Goal: Information Seeking & Learning: Compare options

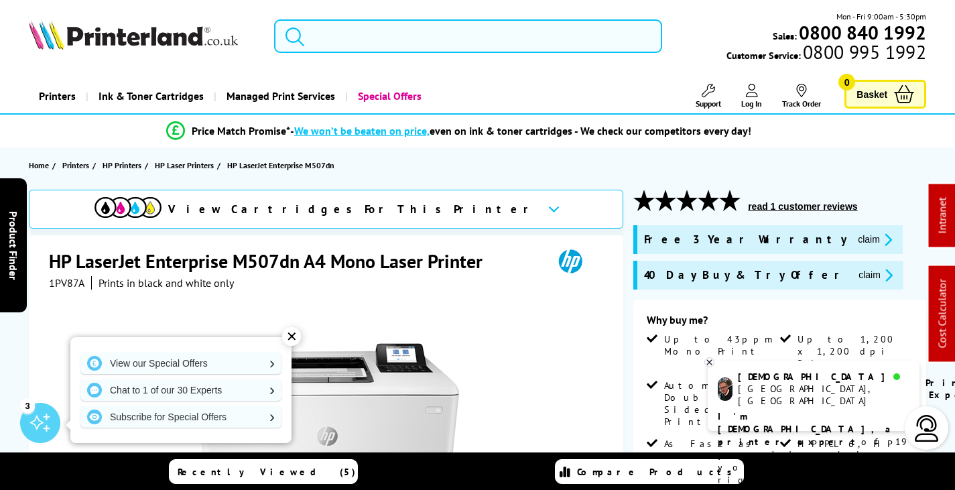
click at [354, 38] on input "search" at bounding box center [468, 36] width 388 height 34
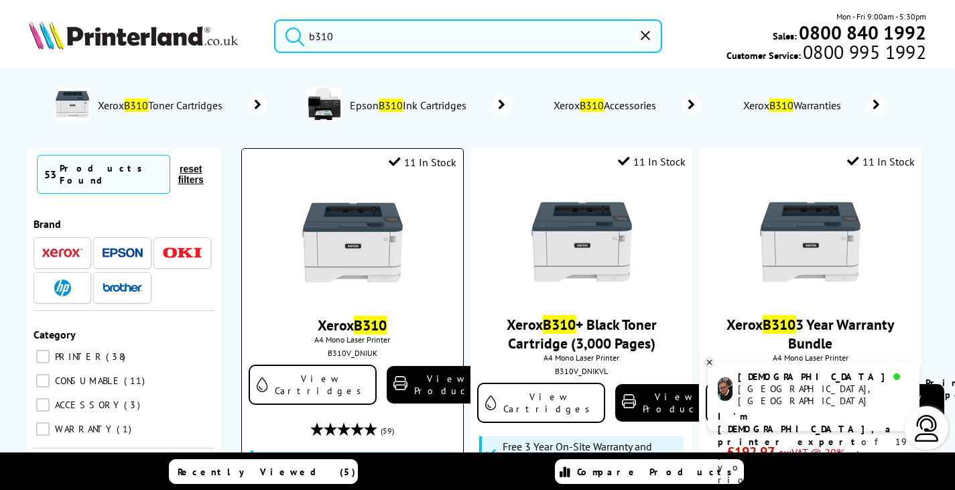
type input "b310"
click at [366, 277] on img at bounding box center [352, 242] width 101 height 101
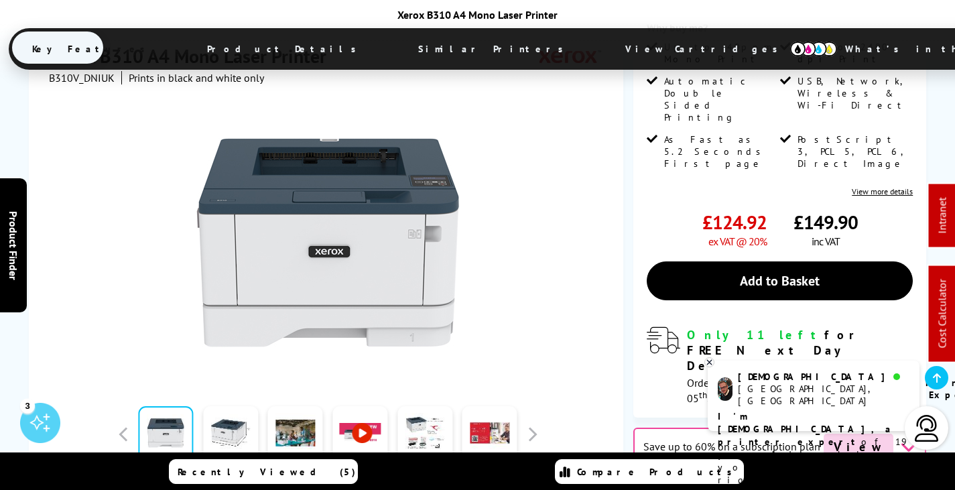
click at [605, 52] on span "View Cartridges" at bounding box center [707, 48] width 205 height 35
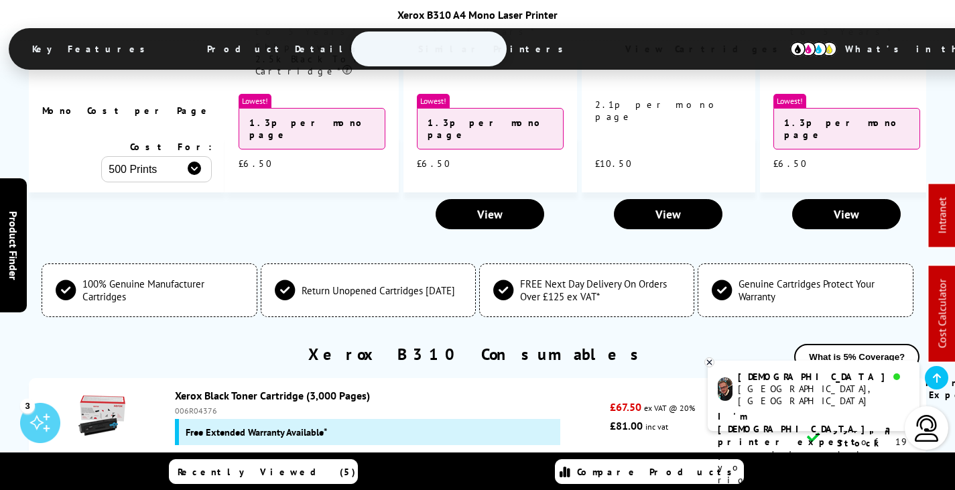
scroll to position [4618, 0]
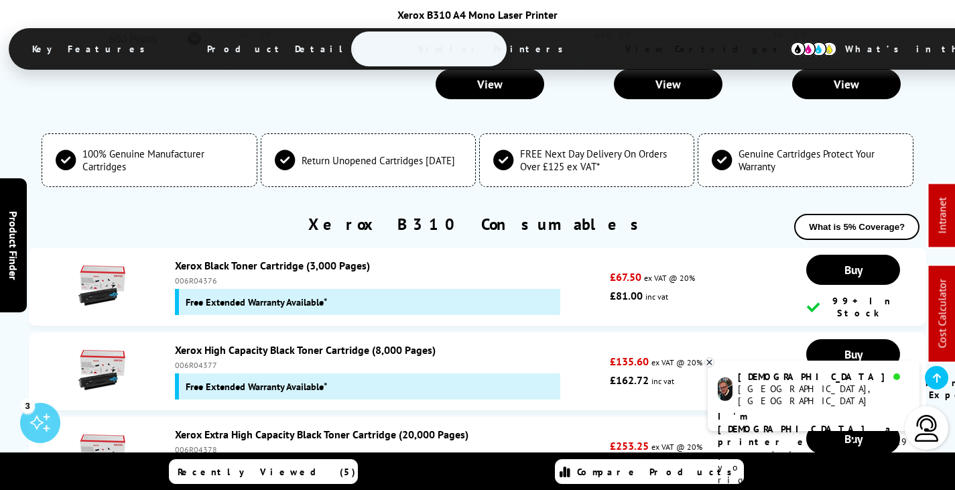
click at [200, 444] on div "006R04378" at bounding box center [389, 449] width 429 height 10
copy div "006R04378"
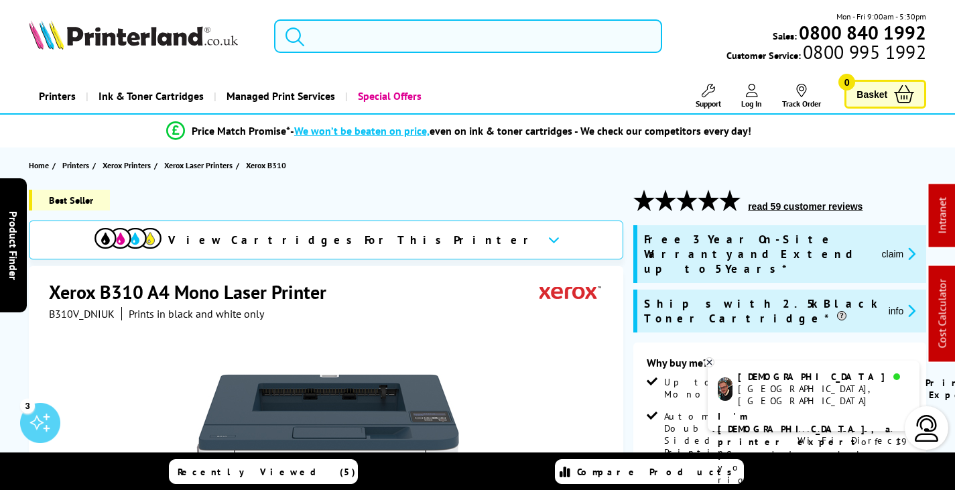
click at [405, 36] on input "search" at bounding box center [468, 36] width 388 height 34
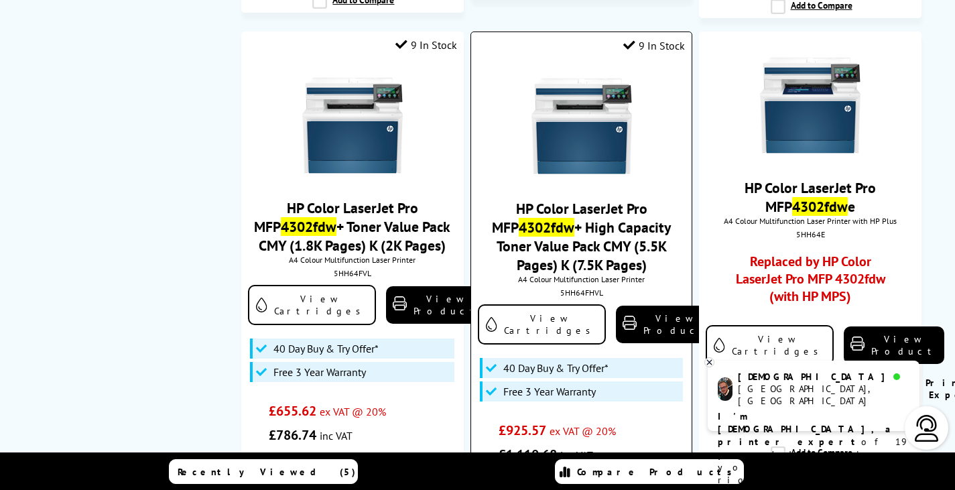
scroll to position [871, 0]
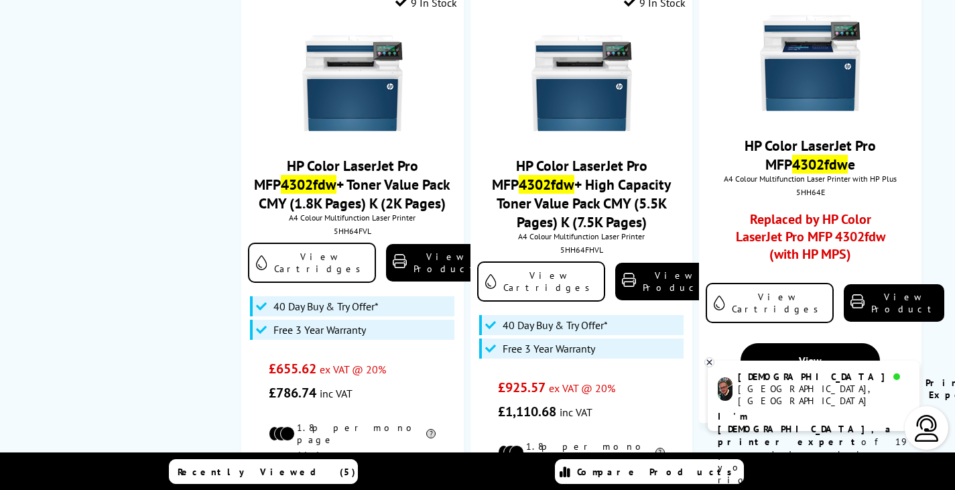
type input "4302fdw"
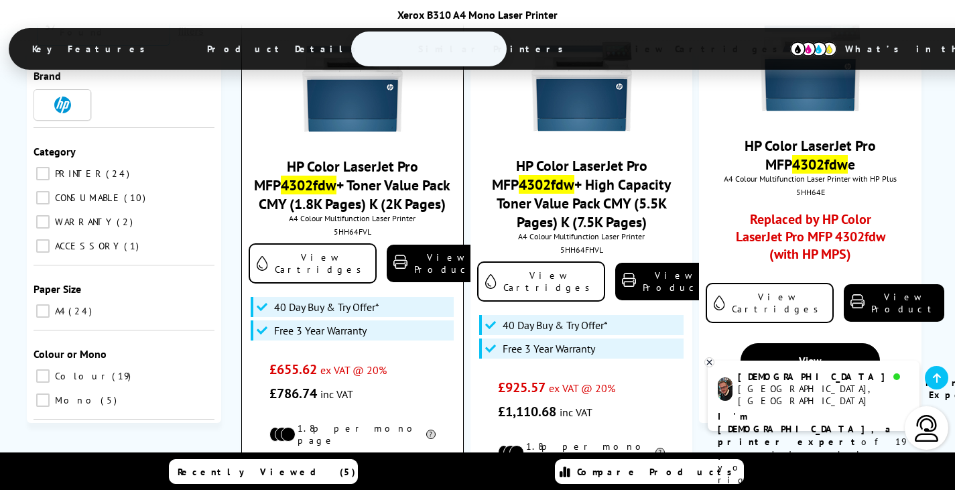
click at [369, 39] on img at bounding box center [352, 84] width 101 height 101
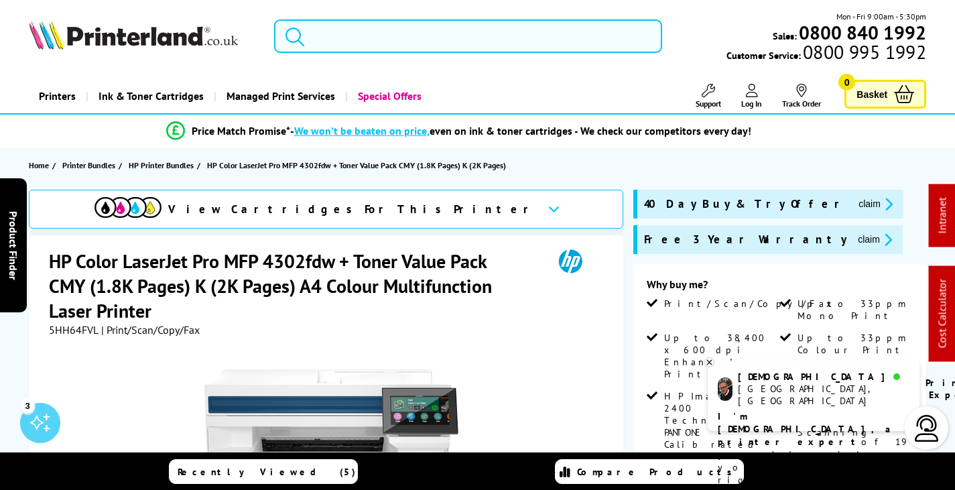
click at [341, 39] on input "search" at bounding box center [468, 36] width 388 height 34
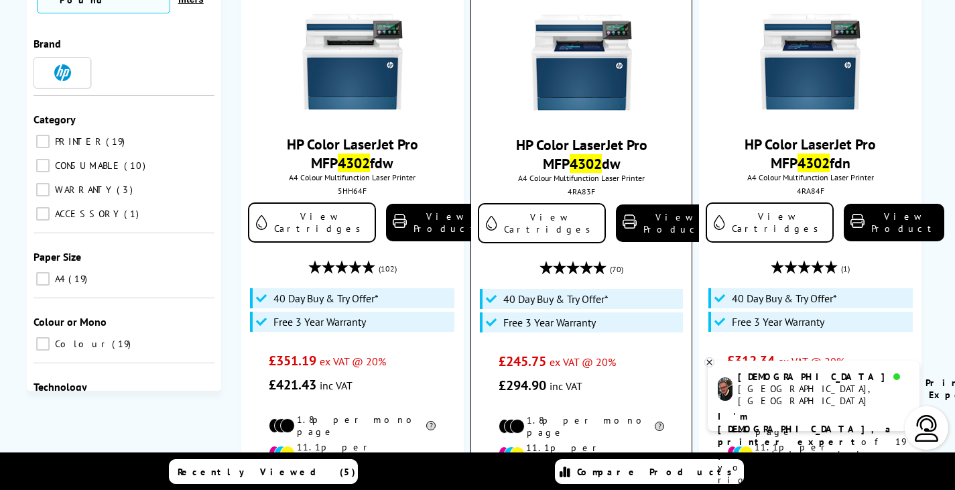
scroll to position [201, 0]
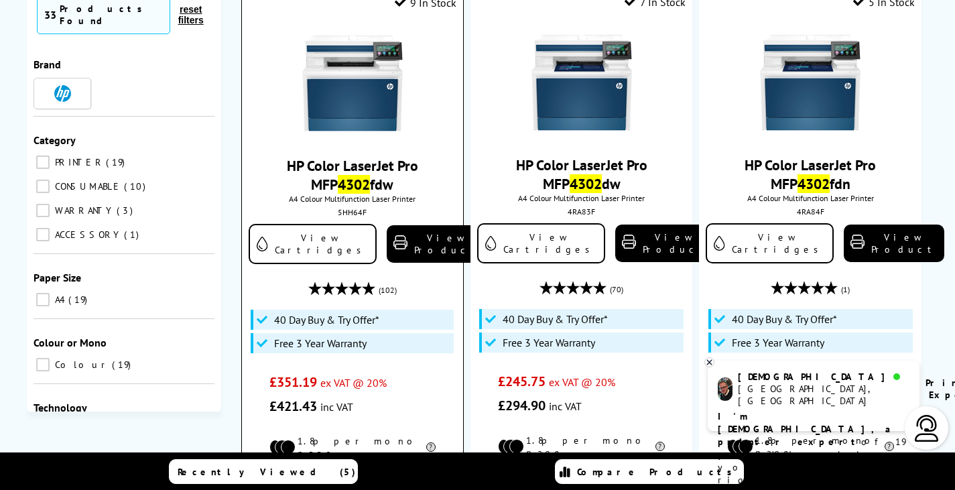
type input "4302"
click at [360, 127] on img at bounding box center [352, 83] width 101 height 101
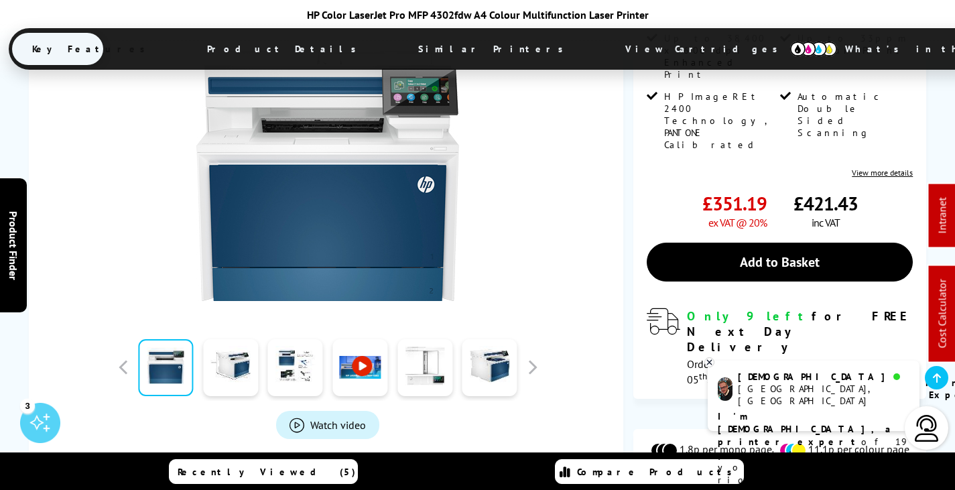
scroll to position [737, 0]
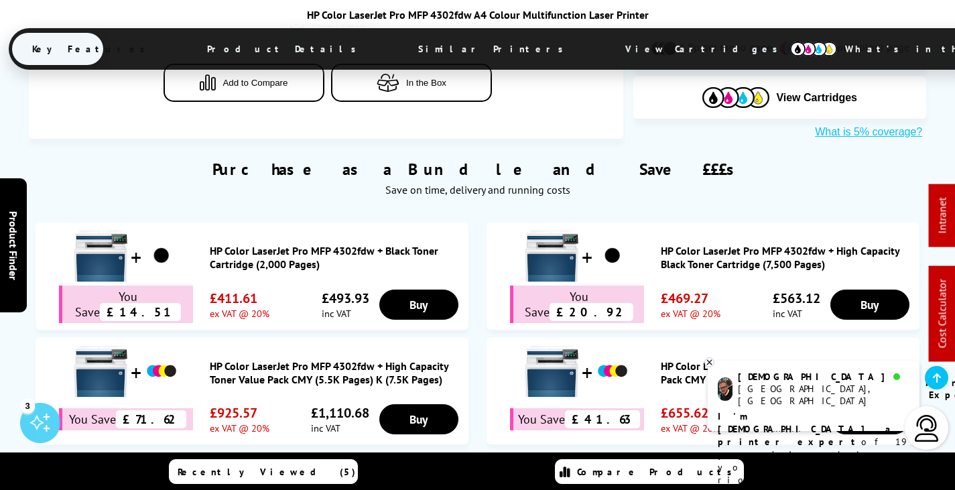
click at [733, 359] on link "HP Color LaserJet Pro MFP 4302fdw + Toner Value Pack CMY (1.8K Pages) K (2K Pag…" at bounding box center [787, 372] width 252 height 27
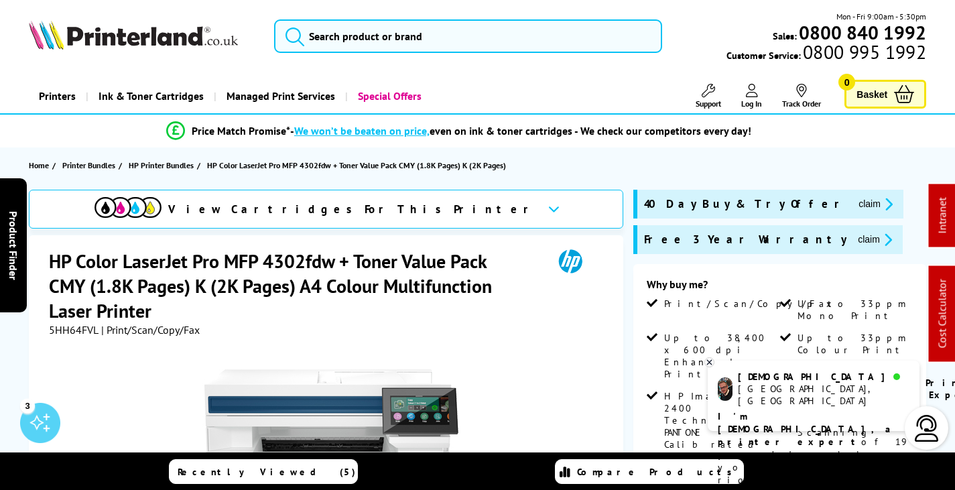
click at [74, 330] on span "5HH64FVL" at bounding box center [74, 329] width 50 height 13
copy span "5HH64FVL"
click at [854, 237] on button "claim" at bounding box center [875, 239] width 42 height 15
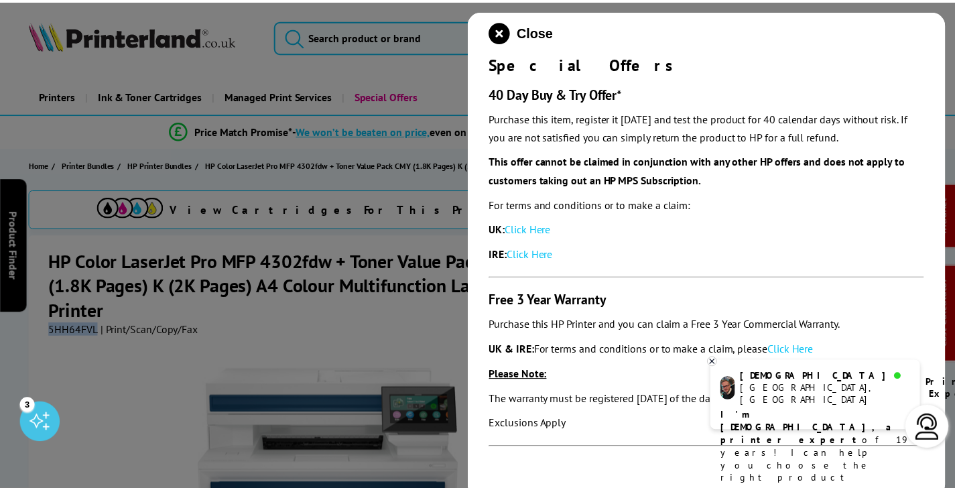
scroll to position [20, 0]
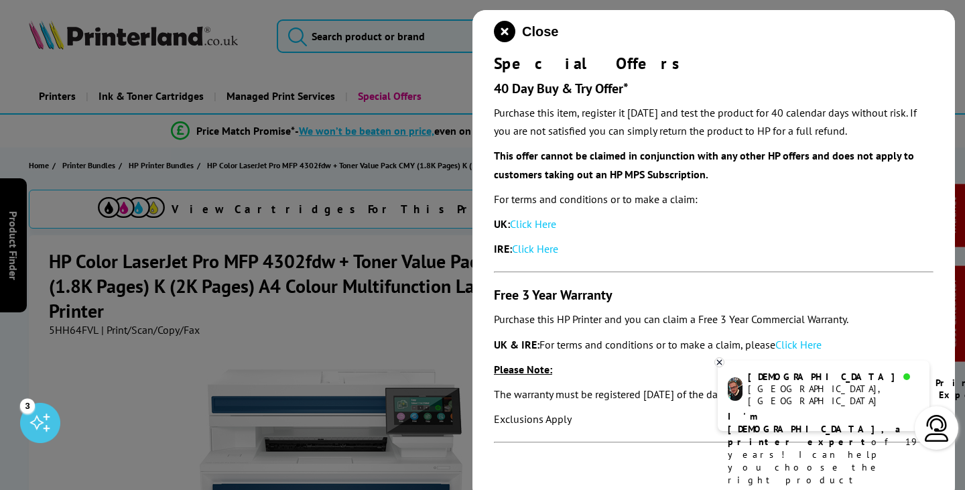
click at [721, 359] on icon at bounding box center [719, 362] width 9 height 10
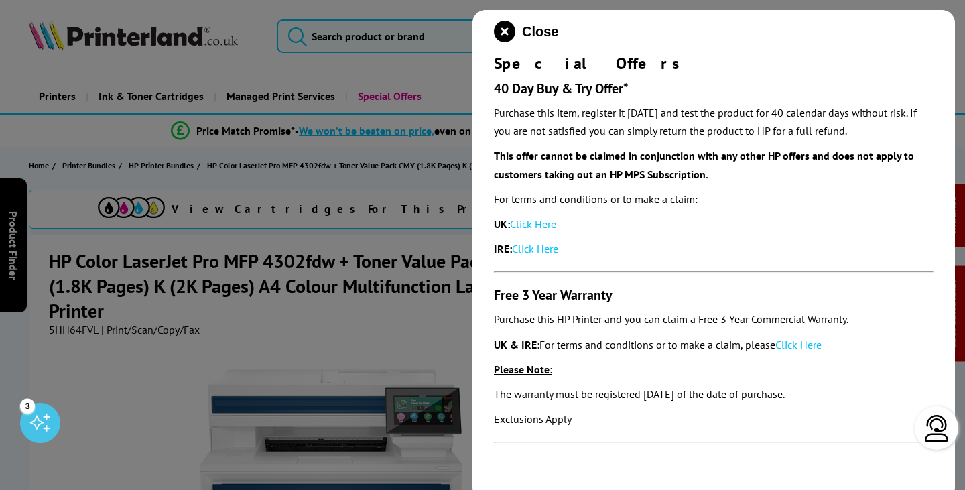
click at [806, 346] on link "Click Here" at bounding box center [798, 344] width 46 height 13
click at [505, 33] on icon "close modal" at bounding box center [504, 31] width 21 height 21
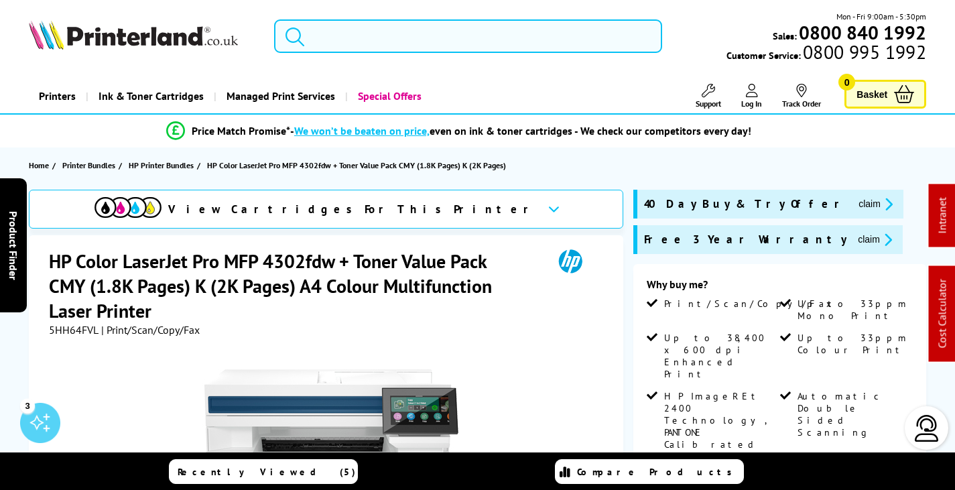
click at [331, 34] on input "search" at bounding box center [468, 36] width 388 height 34
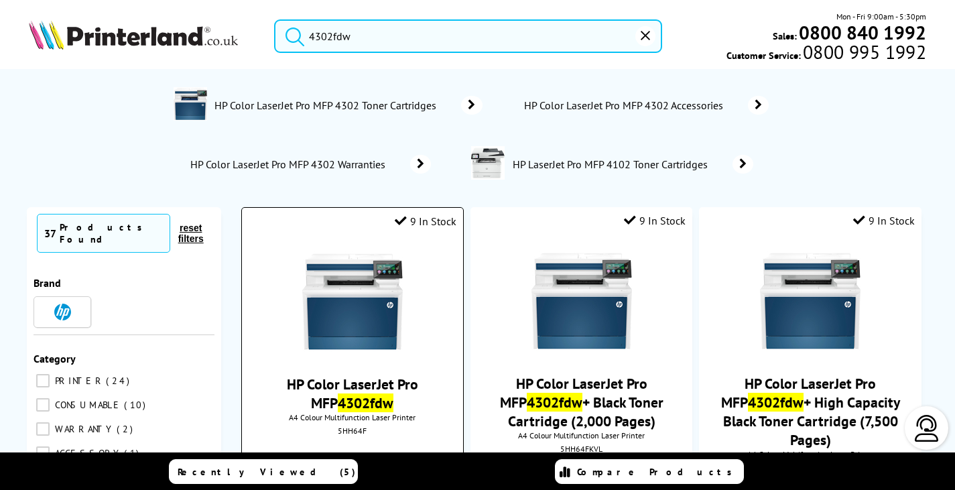
type input "4302fdw"
click at [344, 289] on img at bounding box center [352, 301] width 101 height 101
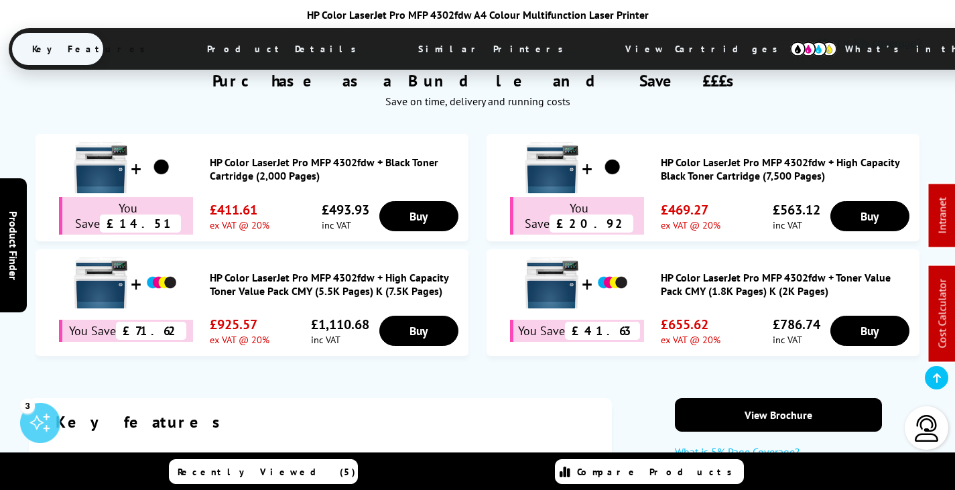
scroll to position [871, 0]
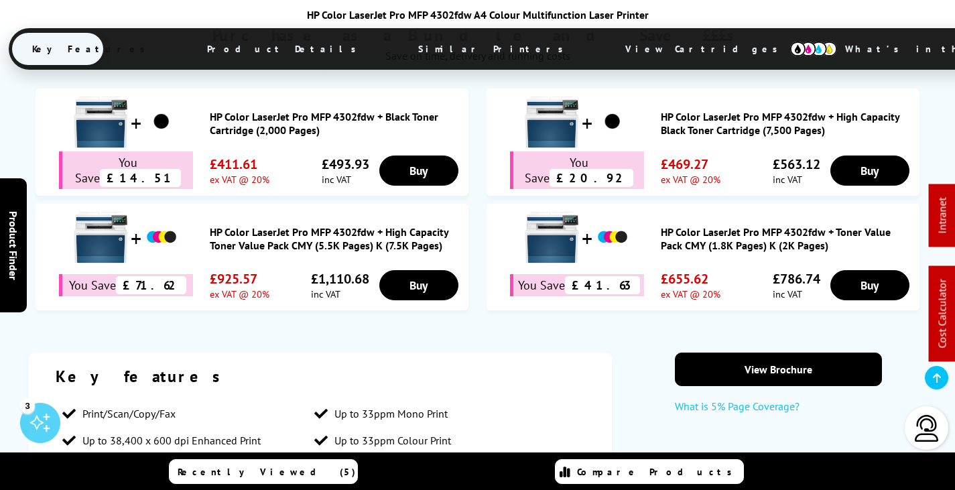
click at [728, 225] on link "HP Color LaserJet Pro MFP 4302fdw + Toner Value Pack CMY (1.8K Pages) K (2K Pag…" at bounding box center [787, 238] width 252 height 27
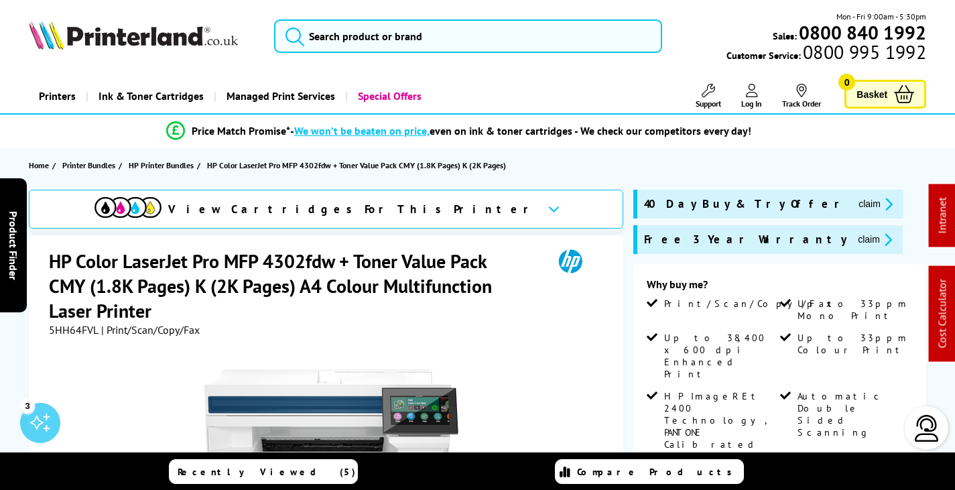
click at [80, 328] on span "5HH64FVL" at bounding box center [74, 329] width 50 height 13
copy span "5HH64FVL"
click at [854, 240] on button "claim" at bounding box center [875, 239] width 42 height 15
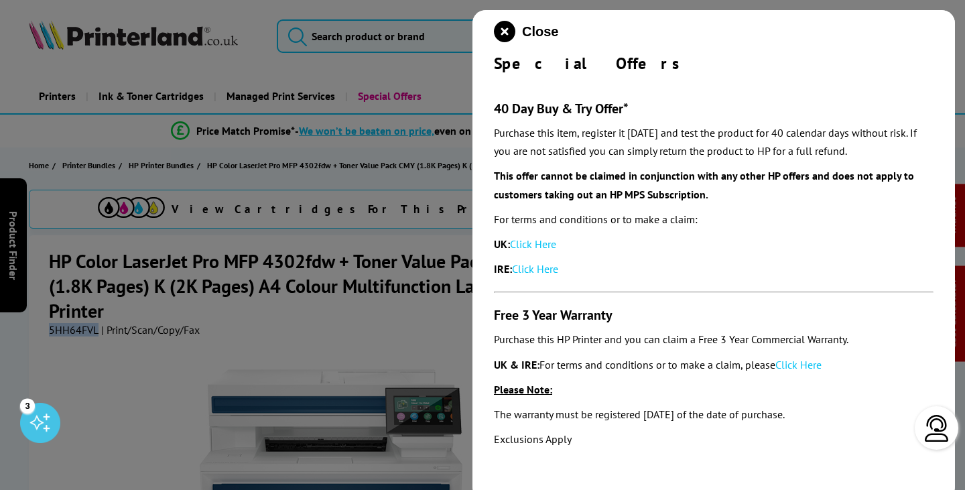
click at [803, 367] on link "Click Here" at bounding box center [798, 364] width 46 height 13
click at [507, 30] on icon "close modal" at bounding box center [504, 31] width 21 height 21
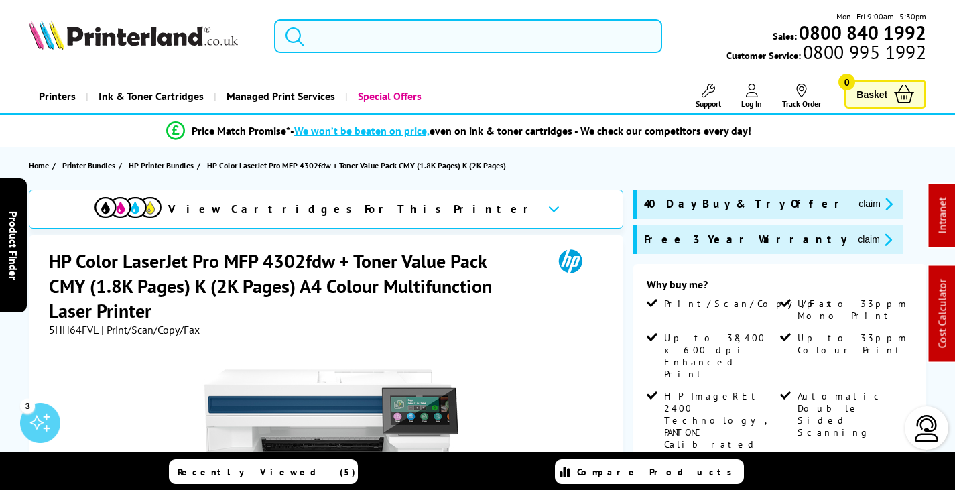
drag, startPoint x: 349, startPoint y: 36, endPoint x: 331, endPoint y: 38, distance: 18.3
click at [346, 38] on input "search" at bounding box center [468, 36] width 388 height 34
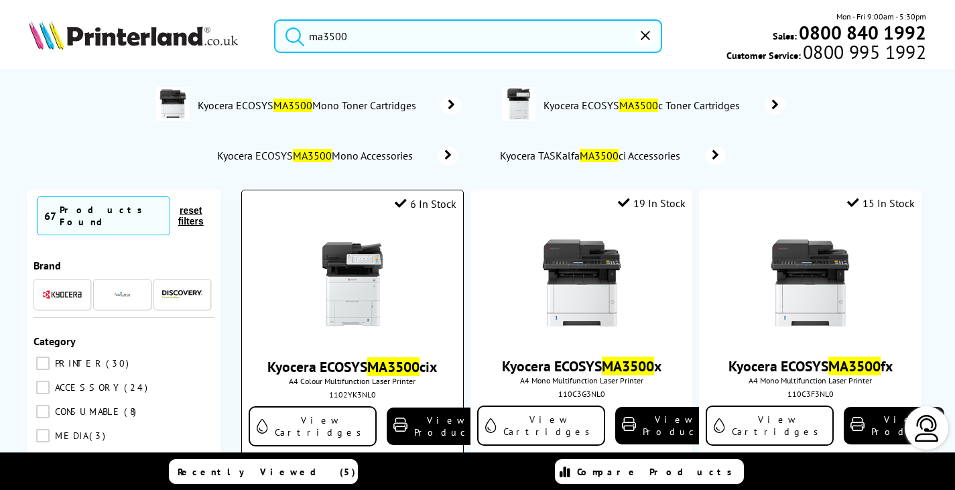
type input "ma3500"
click at [361, 296] on img at bounding box center [352, 284] width 101 height 101
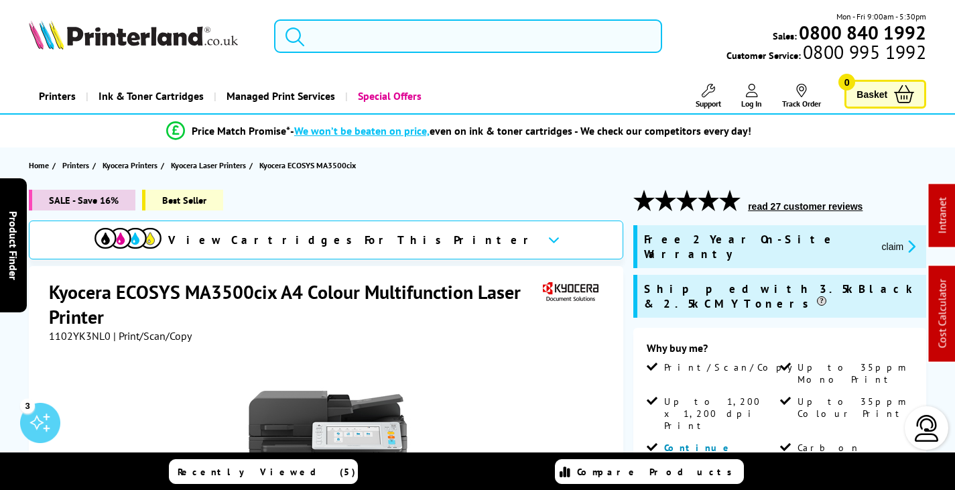
click at [380, 27] on input "search" at bounding box center [468, 36] width 388 height 34
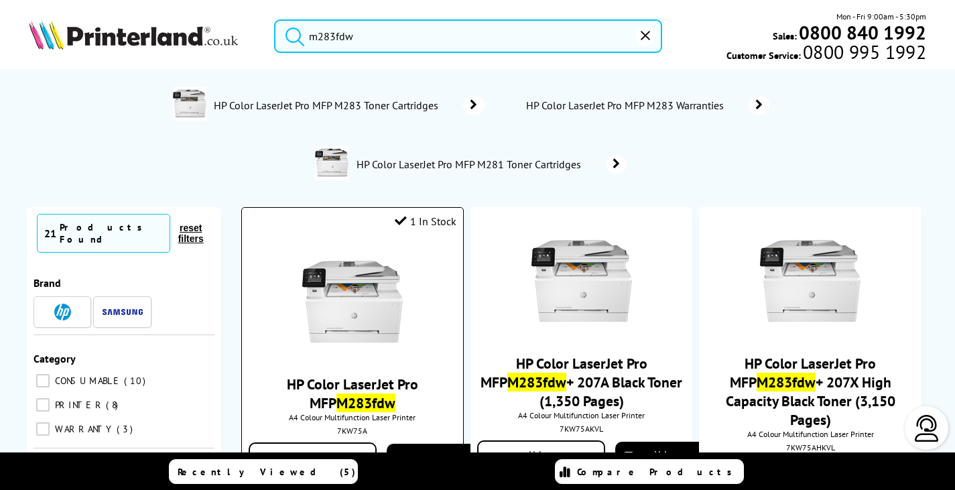
type input "m283fdw"
click at [336, 318] on img at bounding box center [352, 301] width 101 height 101
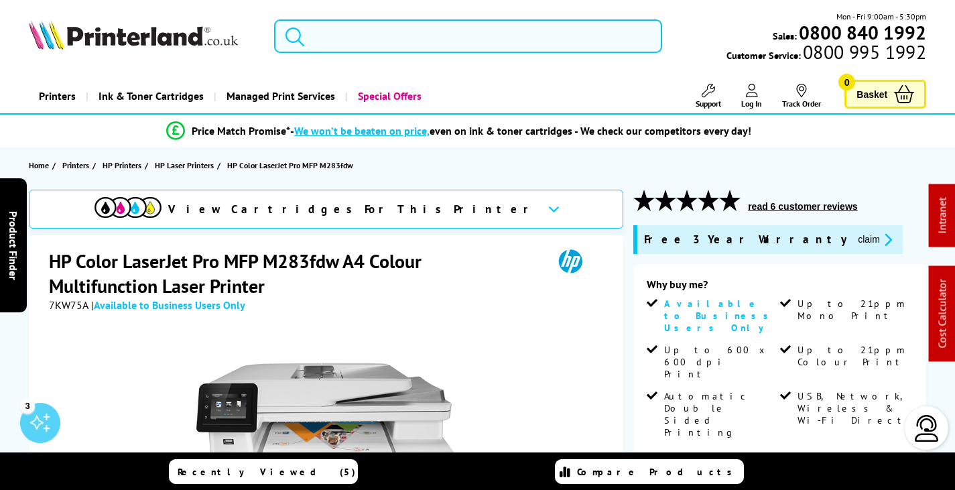
click at [379, 33] on input "search" at bounding box center [468, 36] width 388 height 34
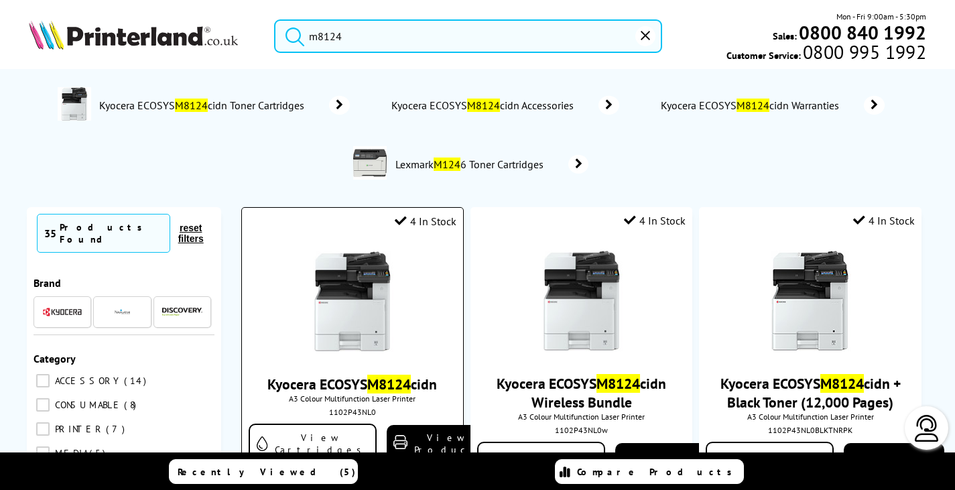
type input "m8124"
click at [293, 285] on div at bounding box center [352, 302] width 207 height 103
click at [358, 316] on img at bounding box center [352, 301] width 101 height 101
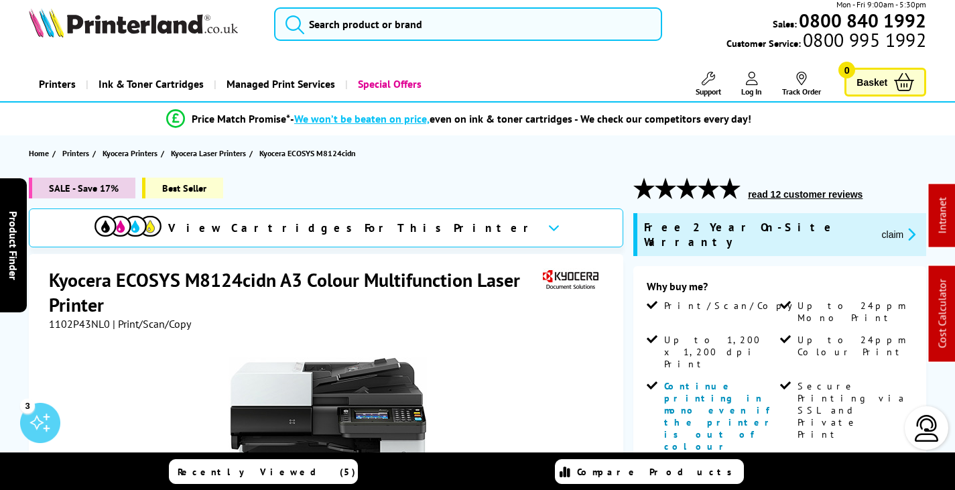
scroll to position [402, 0]
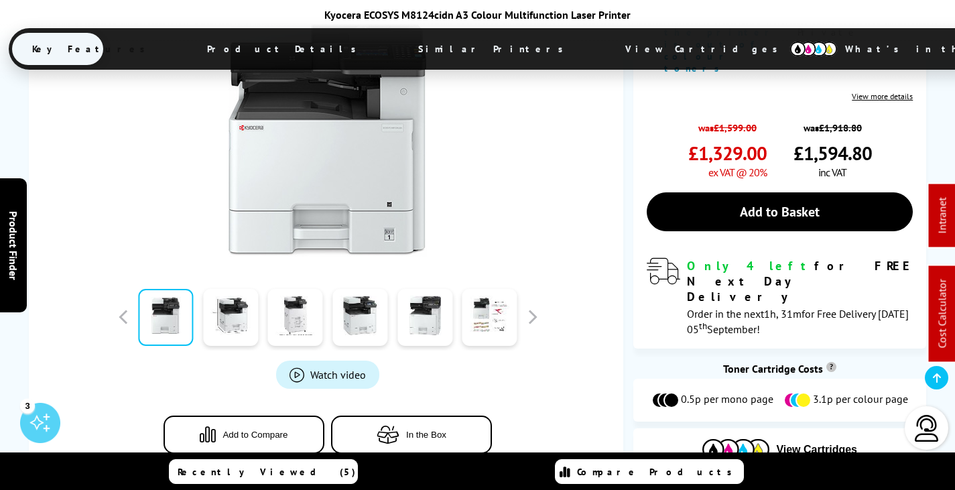
click at [605, 52] on span "View Cartridges" at bounding box center [707, 48] width 205 height 35
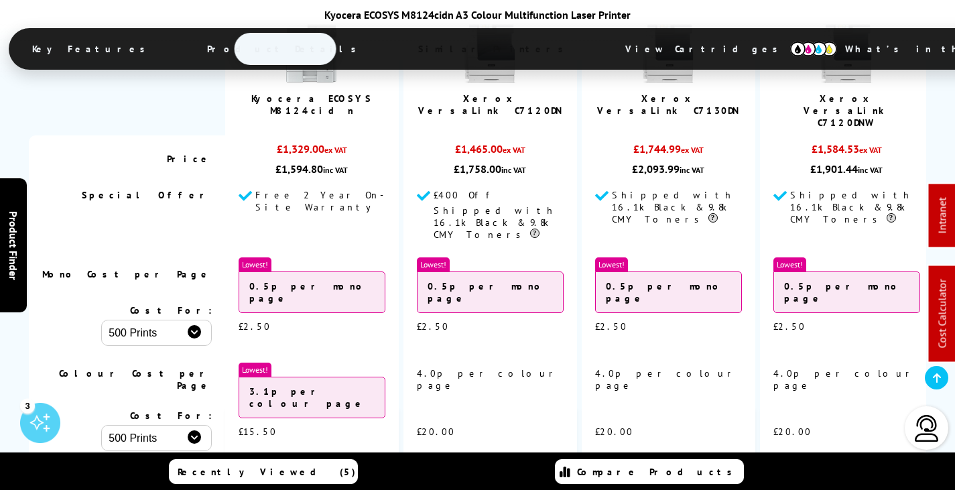
scroll to position [0, 0]
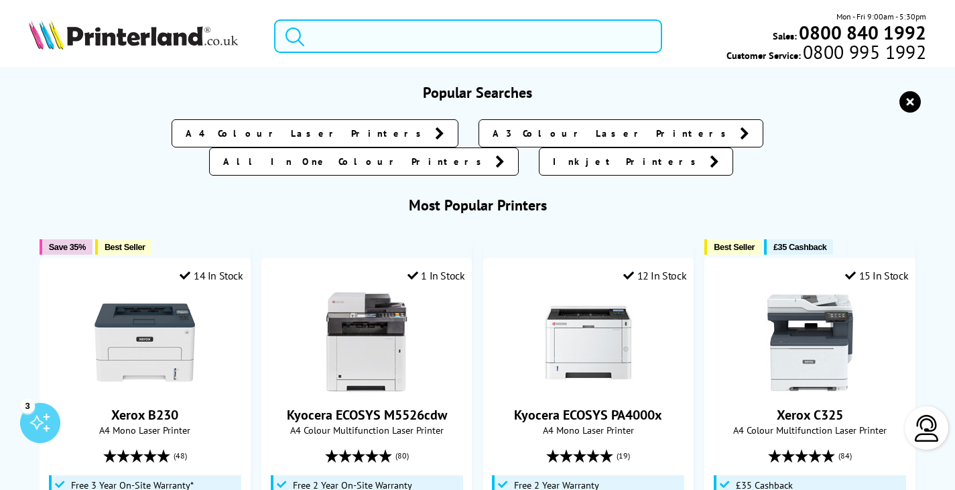
click at [336, 42] on input "search" at bounding box center [468, 36] width 388 height 34
click at [369, 40] on input "search" at bounding box center [468, 36] width 388 height 34
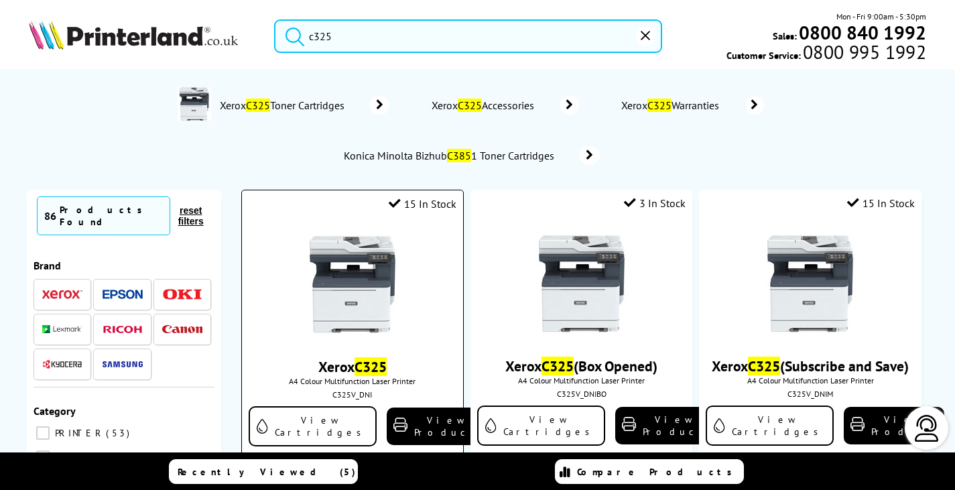
type input "c325"
click at [366, 304] on img at bounding box center [352, 284] width 101 height 101
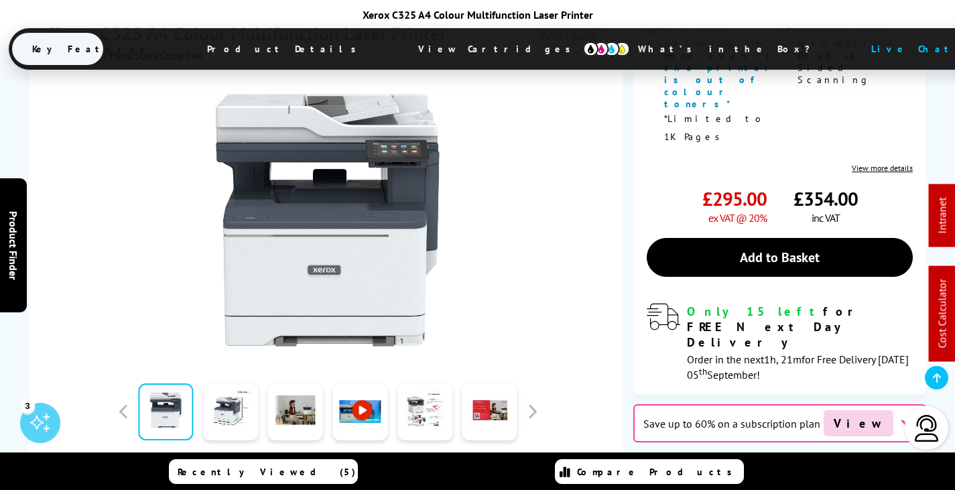
click at [472, 48] on span "View Cartridges" at bounding box center [500, 48] width 205 height 35
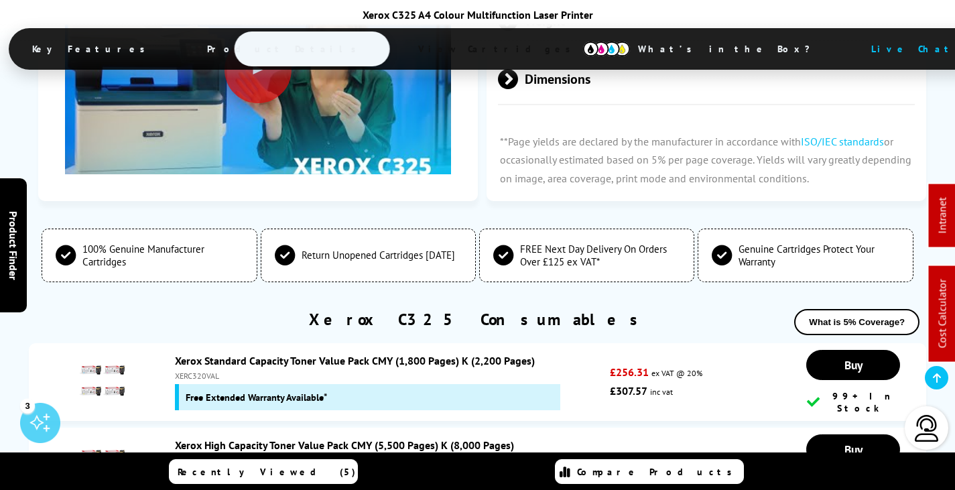
scroll to position [4620, 0]
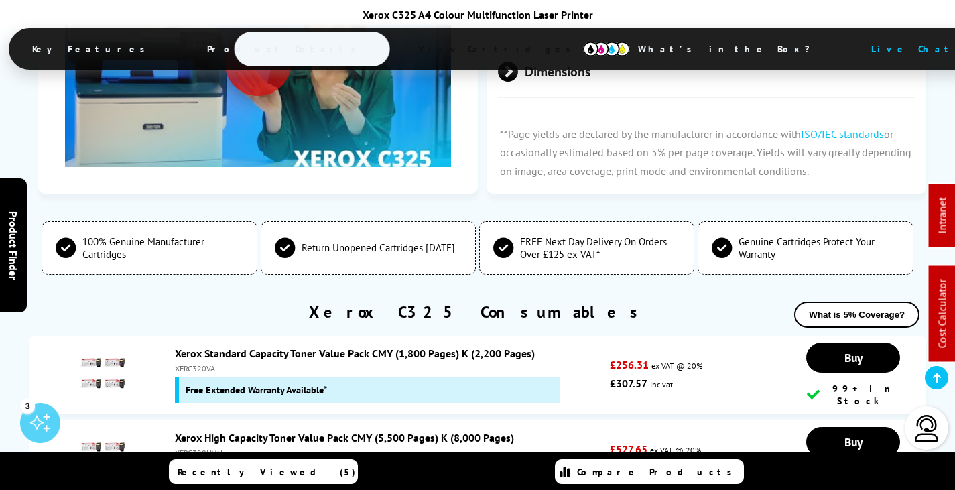
copy div "006R04823"
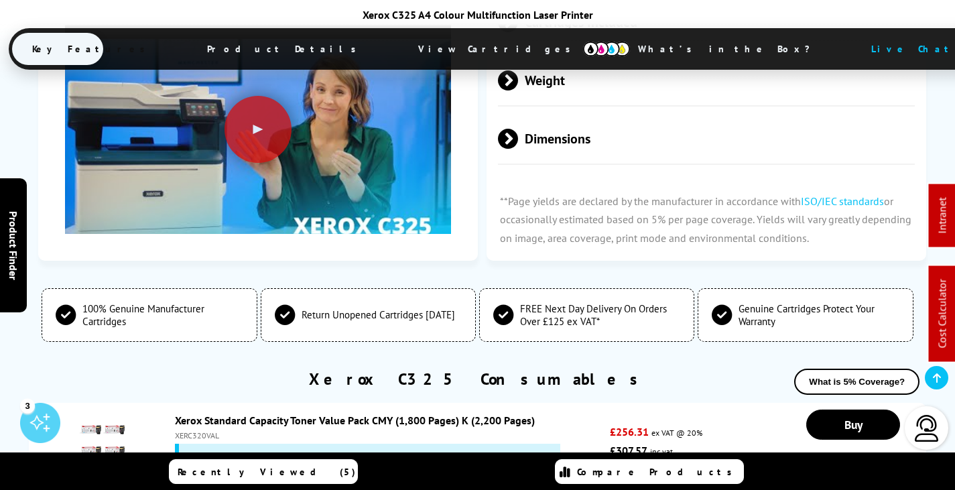
scroll to position [0, 0]
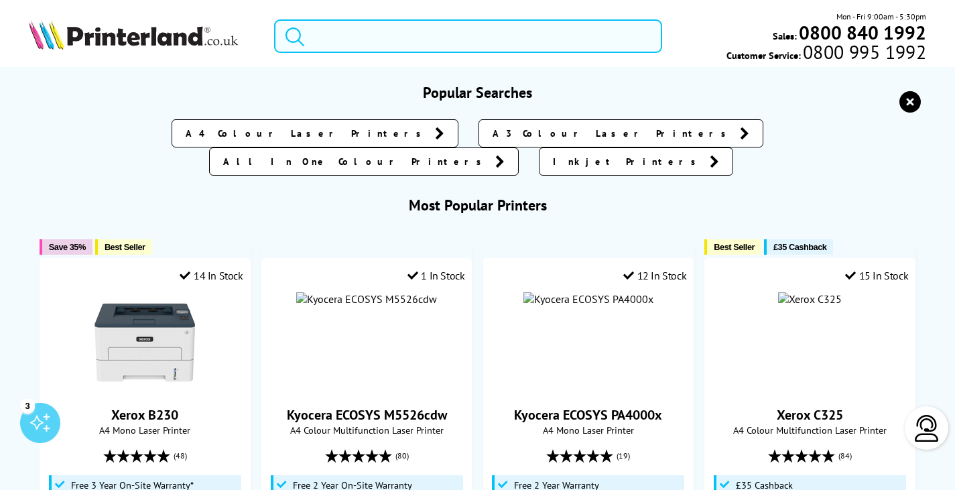
click at [406, 29] on input "search" at bounding box center [468, 36] width 388 height 34
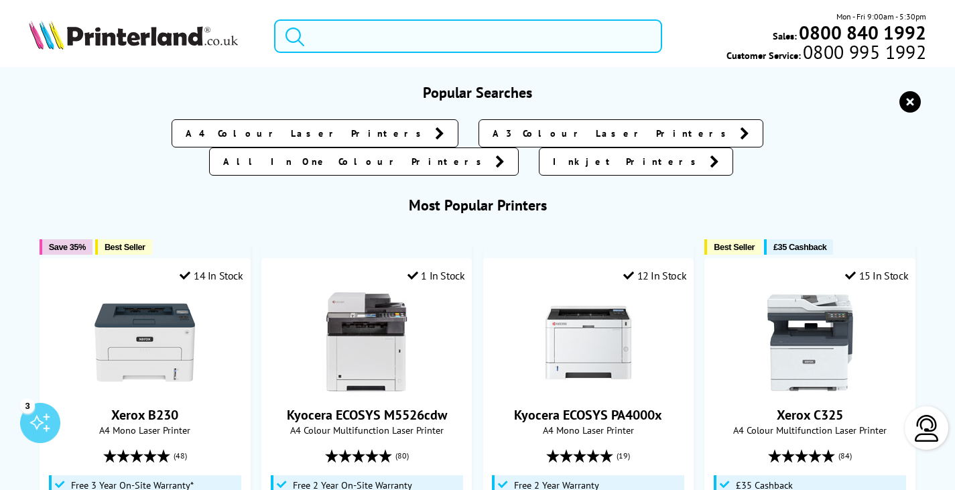
click at [365, 36] on input "search" at bounding box center [468, 36] width 388 height 34
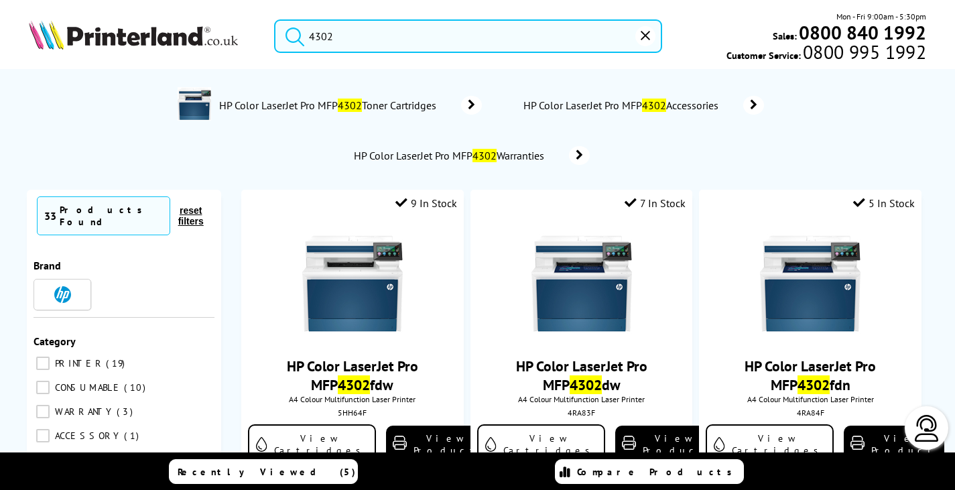
type input "4302"
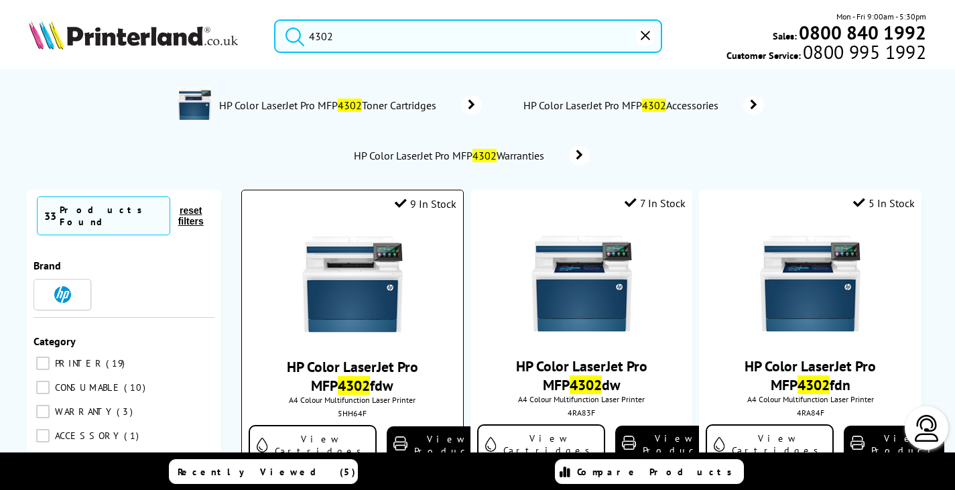
click at [382, 305] on img at bounding box center [352, 284] width 101 height 101
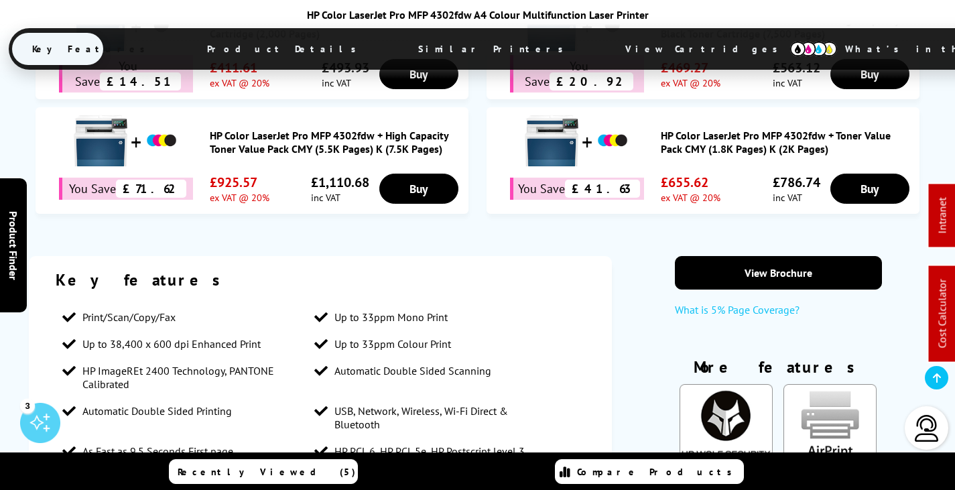
scroll to position [879, 0]
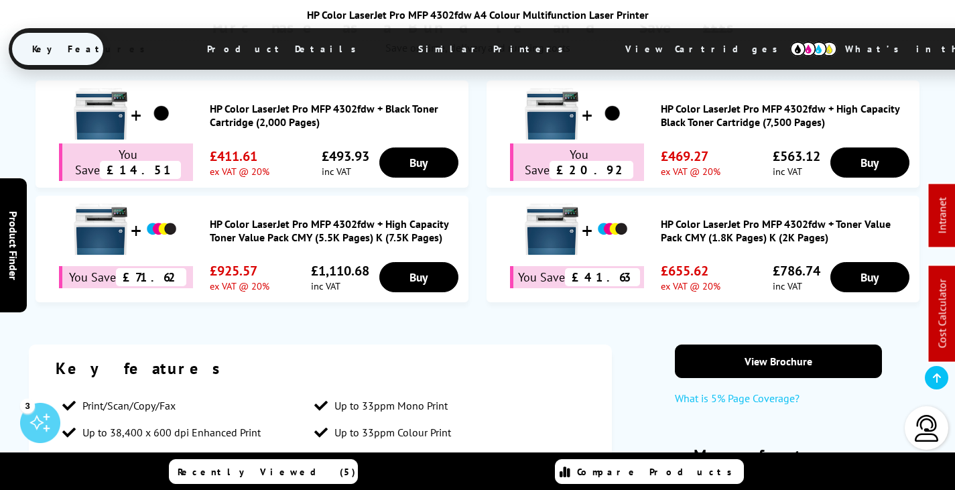
click at [712, 217] on link "HP Color LaserJet Pro MFP 4302fdw + Toner Value Pack CMY (1.8K Pages) K (2K Pag…" at bounding box center [787, 230] width 252 height 27
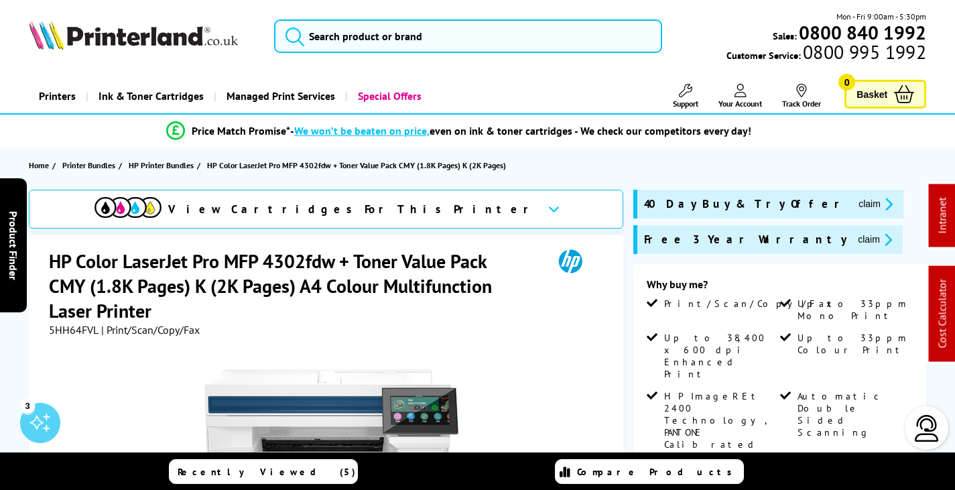
click at [70, 328] on span "5HH64FVL" at bounding box center [74, 329] width 50 height 13
copy span "5HH64FVL"
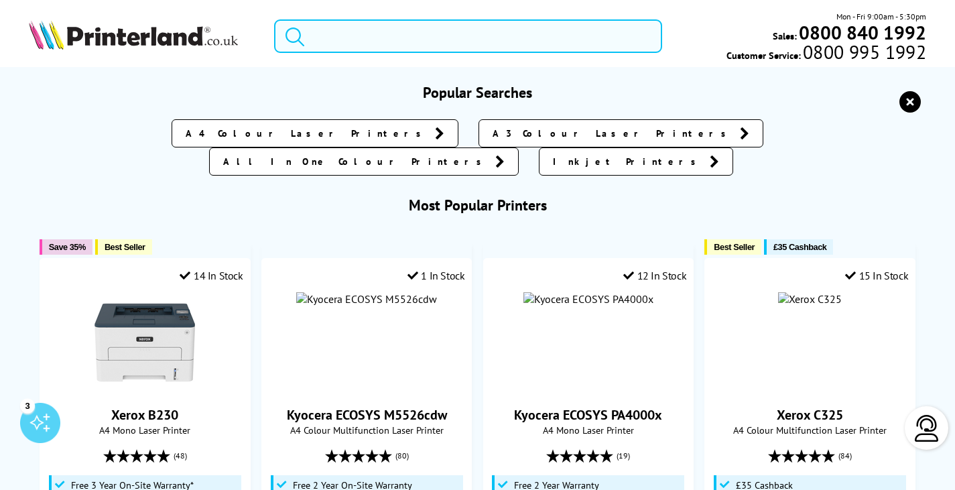
click at [350, 38] on input "search" at bounding box center [468, 36] width 388 height 34
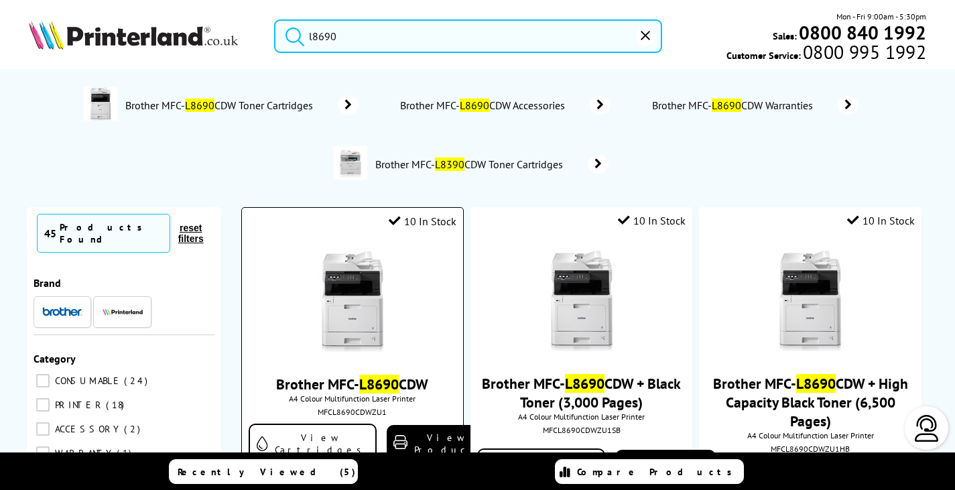
type input "l8690"
click at [352, 316] on img at bounding box center [352, 301] width 101 height 101
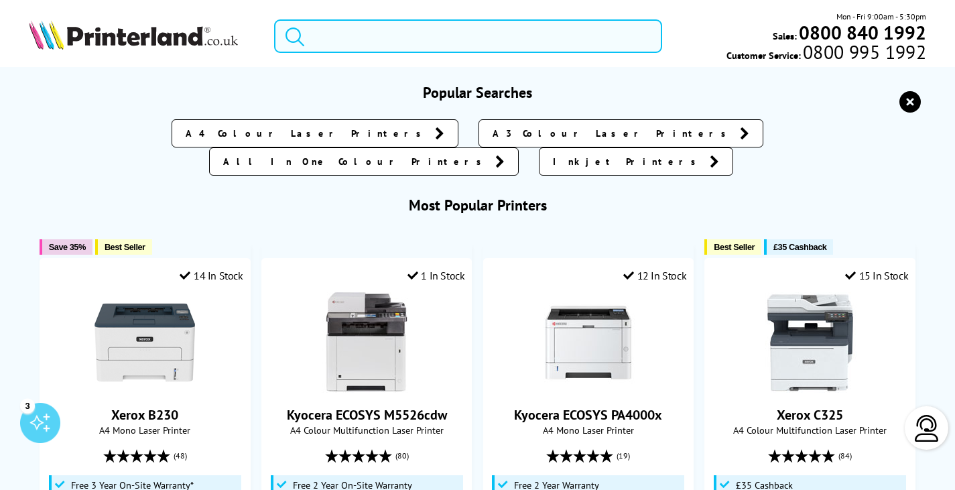
click at [355, 34] on input "search" at bounding box center [468, 36] width 388 height 34
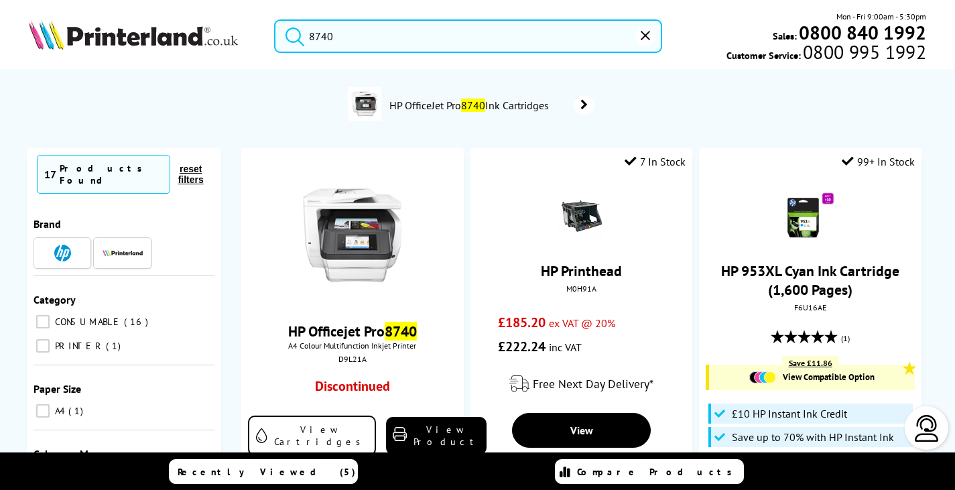
drag, startPoint x: 185, startPoint y: 29, endPoint x: 159, endPoint y: 35, distance: 26.0
click at [159, 35] on div "8740 Mon - Fri 9:00am - 5:30pm Sales: 0800 840 1992 Customer Service: 0800 995 …" at bounding box center [477, 39] width 955 height 59
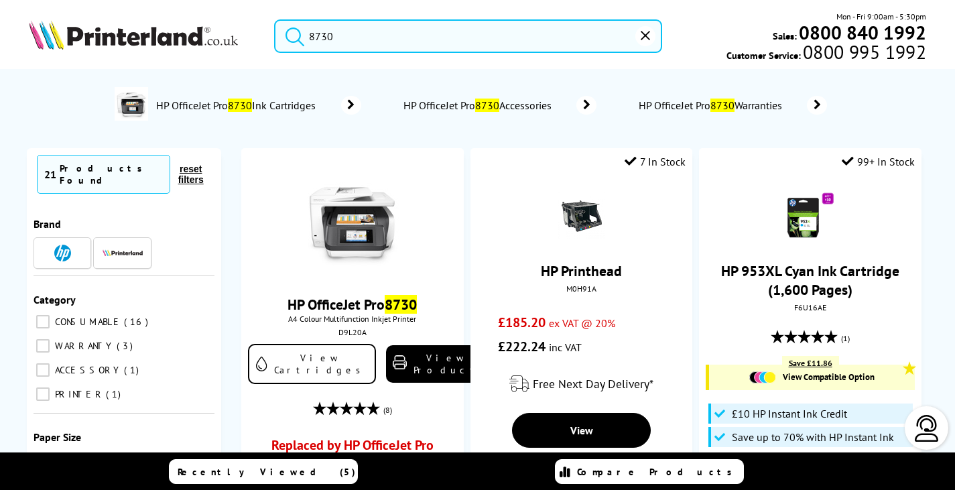
drag, startPoint x: 344, startPoint y: 34, endPoint x: 126, endPoint y: 58, distance: 219.0
click at [125, 56] on div "8730 Mon - Fri 9:00am - 5:30pm Sales: 0800 840 1992 Customer Service: 0800 995 …" at bounding box center [477, 39] width 955 height 59
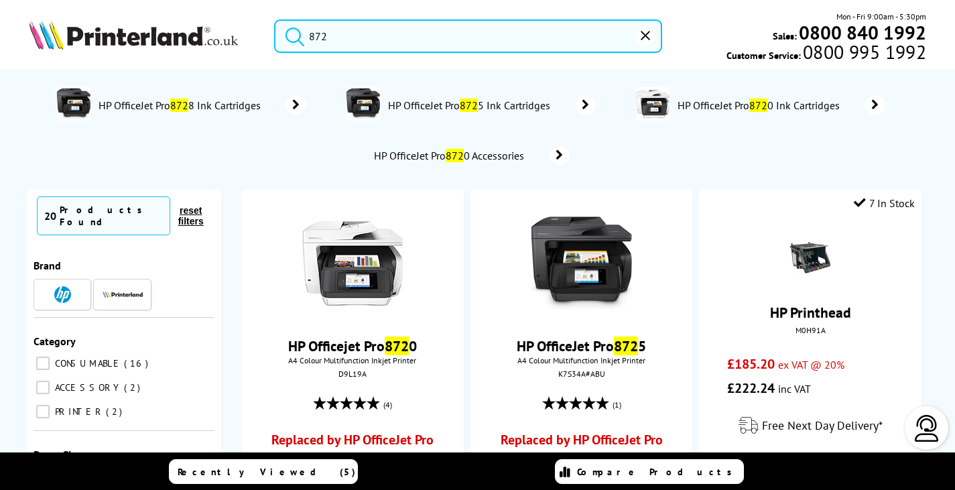
type input "8728"
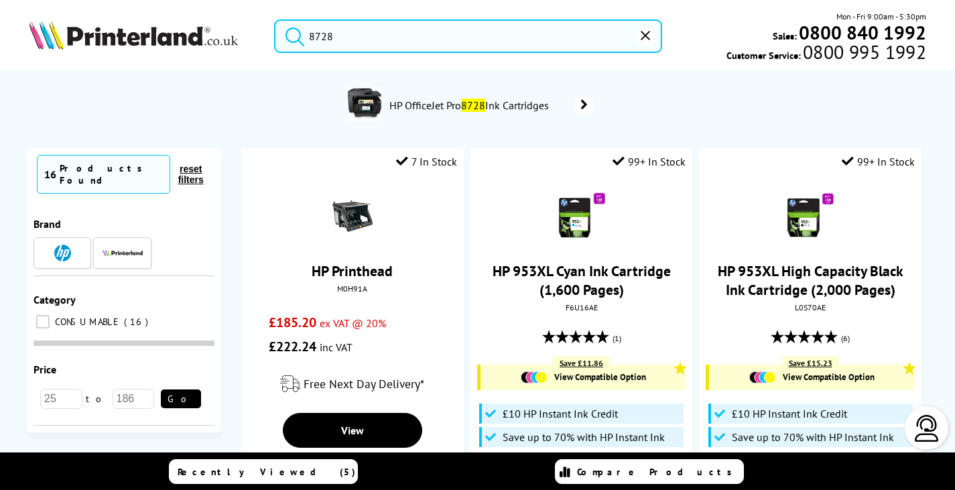
drag, startPoint x: 348, startPoint y: 40, endPoint x: 31, endPoint y: 39, distance: 317.6
click at [29, 38] on div "8728 Mon - Fri 9:00am - 5:30pm Sales: 0800 840 1992 Customer Service: 0800 995 …" at bounding box center [477, 39] width 955 height 59
click at [381, 40] on input "8728" at bounding box center [468, 36] width 388 height 34
click at [344, 38] on input "8728" at bounding box center [468, 36] width 388 height 34
click at [336, 34] on input "8728" at bounding box center [468, 36] width 388 height 34
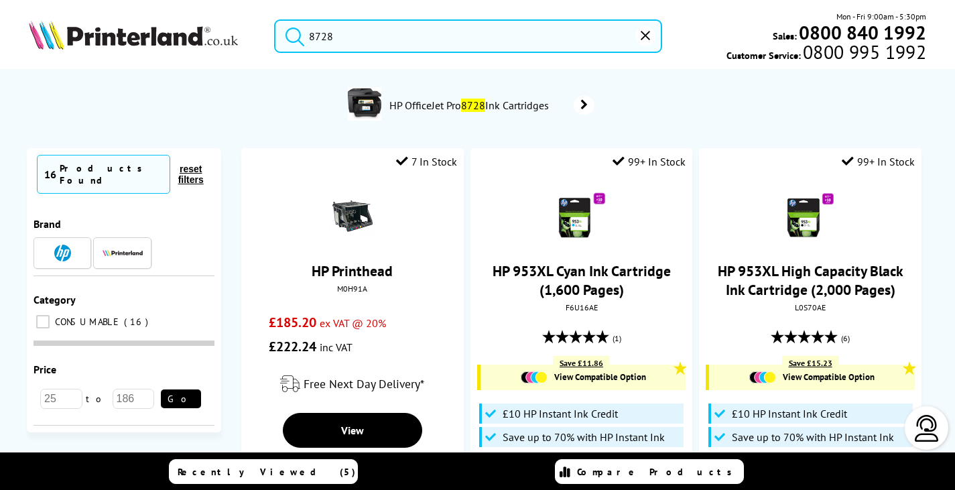
click at [320, 36] on input "8728" at bounding box center [468, 36] width 388 height 34
drag, startPoint x: 331, startPoint y: 35, endPoint x: 98, endPoint y: 28, distance: 233.3
click at [78, 22] on div "8728 Mon - Fri 9:00am - 5:30pm Sales: 0800 840 1992 Customer Service: 0800 995 …" at bounding box center [477, 39] width 955 height 59
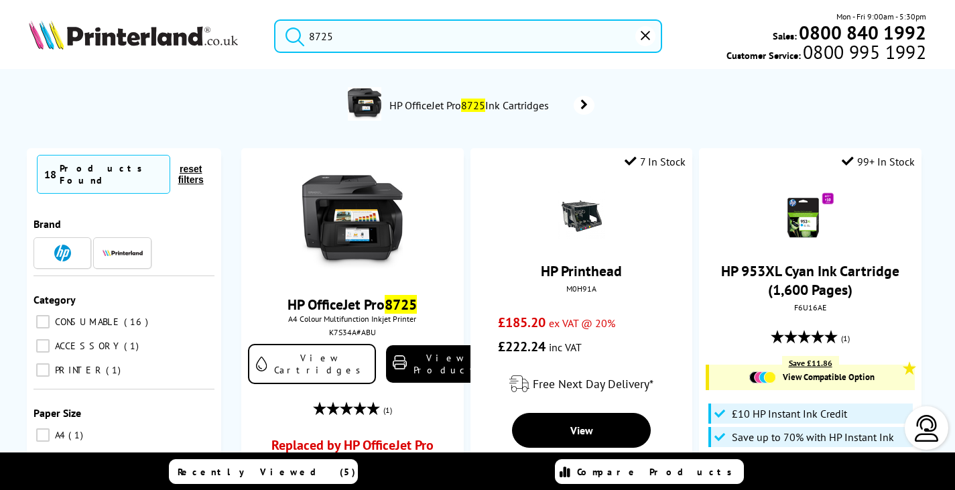
drag, startPoint x: 381, startPoint y: 27, endPoint x: 215, endPoint y: 46, distance: 167.2
click at [214, 46] on div "8725 Mon - Fri 9:00am - 5:30pm Sales: 0800 840 1992 Customer Service: 0800 995 …" at bounding box center [477, 39] width 955 height 59
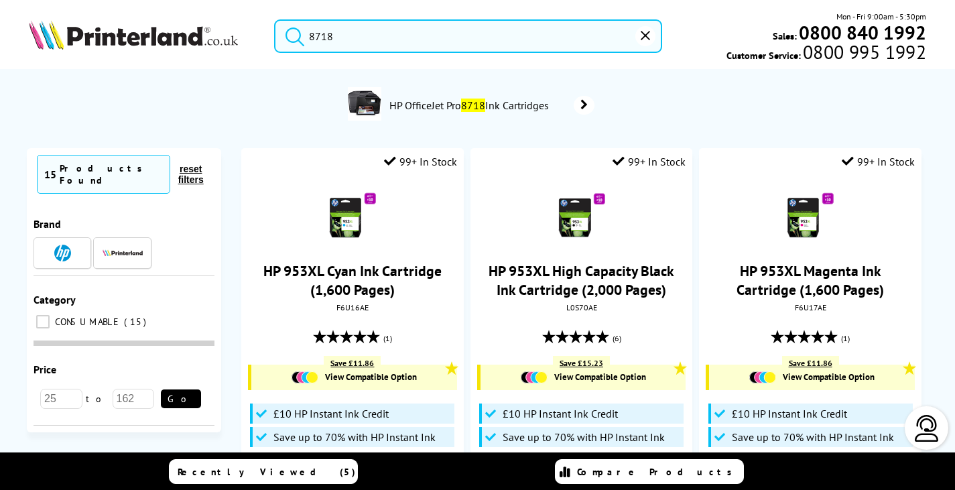
drag, startPoint x: 299, startPoint y: 31, endPoint x: 197, endPoint y: 45, distance: 102.8
click at [194, 42] on div "8718 Mon - Fri 9:00am - 5:30pm Sales: 0800 840 1992 Customer Service: 0800 995 …" at bounding box center [477, 39] width 955 height 59
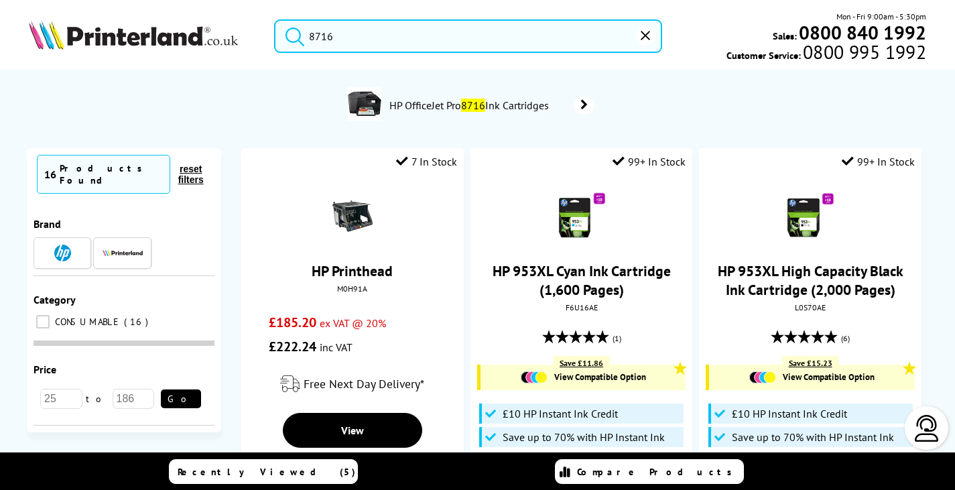
drag, startPoint x: 312, startPoint y: 23, endPoint x: 139, endPoint y: 50, distance: 175.5
click at [128, 36] on div "8716 Mon - Fri 9:00am - 5:30pm Sales: 0800 840 1992 Customer Service: 0800 995 …" at bounding box center [477, 39] width 955 height 59
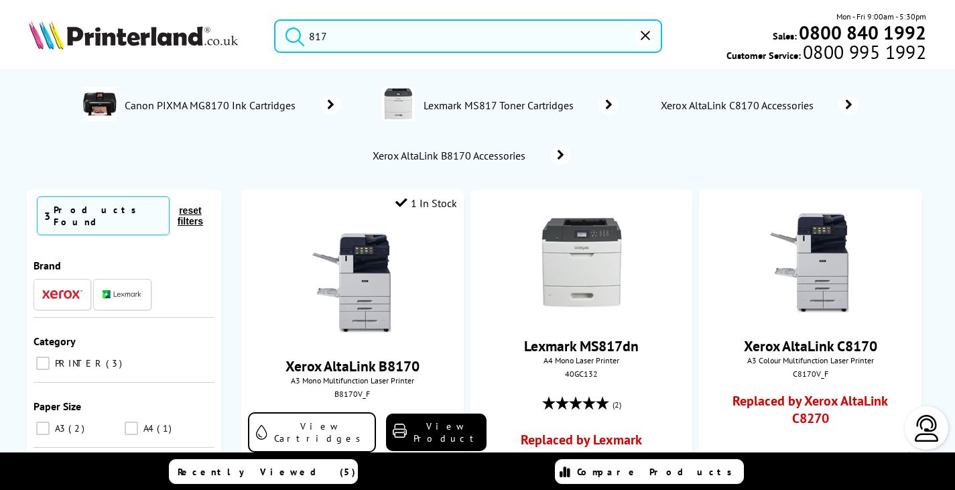
type input "8175"
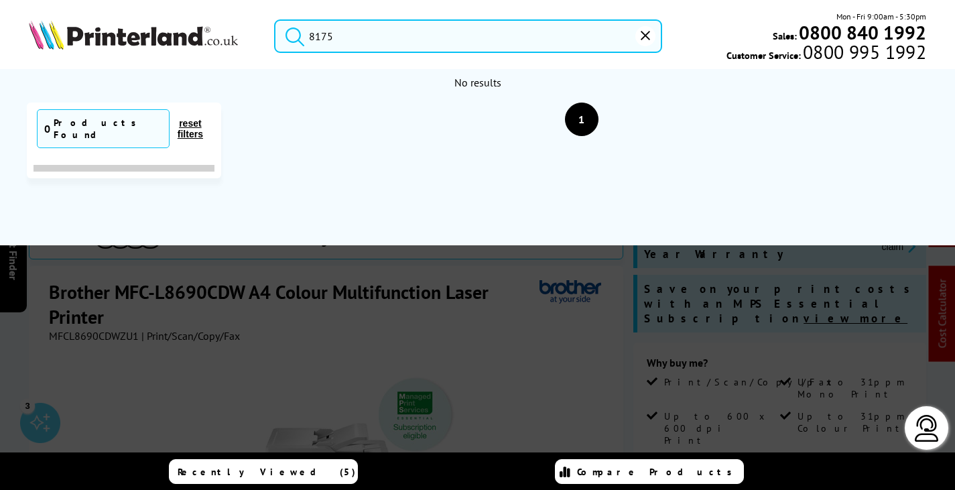
drag, startPoint x: 362, startPoint y: 32, endPoint x: 62, endPoint y: 44, distance: 300.4
click at [62, 44] on div "8175 Mon - Fri 9:00am - 5:30pm Sales: 0800 840 1992 Customer Service: 0800 995 …" at bounding box center [477, 39] width 955 height 59
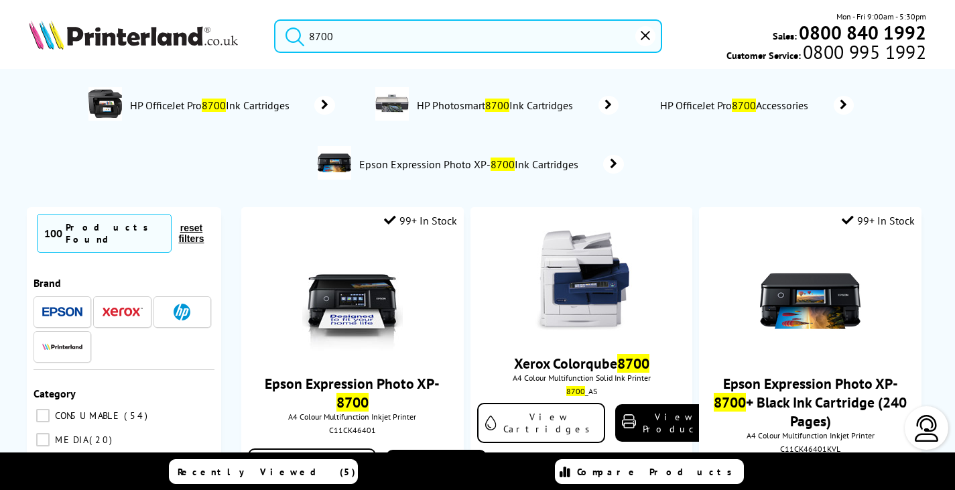
drag, startPoint x: 330, startPoint y: 35, endPoint x: 23, endPoint y: 52, distance: 307.4
click at [23, 52] on div "8700 Mon - Fri 9:00am - 5:30pm Sales: 0800 840 1992 Customer Service: 0800 995 …" at bounding box center [477, 39] width 955 height 59
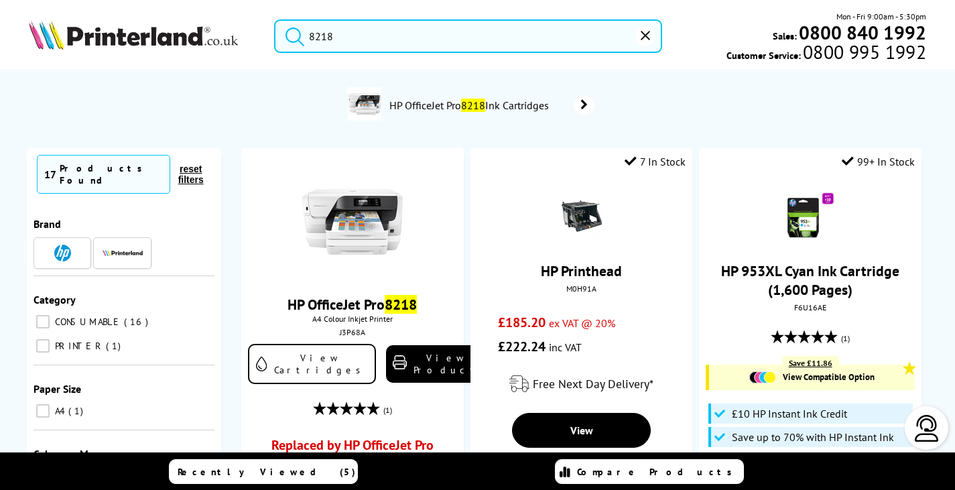
drag, startPoint x: 375, startPoint y: 36, endPoint x: 130, endPoint y: 48, distance: 244.9
click at [133, 47] on div "8218 Mon - Fri 9:00am - 5:30pm Sales: 0800 840 1992 Customer Service: 0800 995 …" at bounding box center [477, 39] width 955 height 59
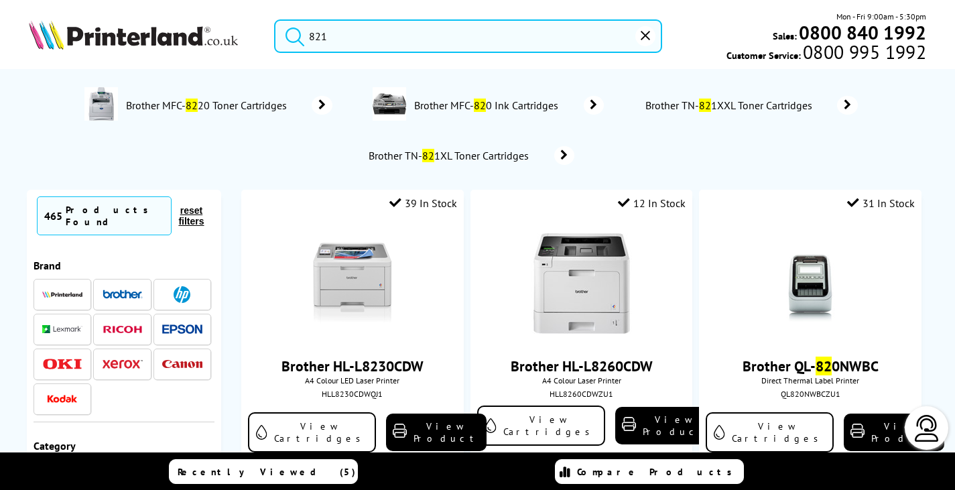
type input "8210"
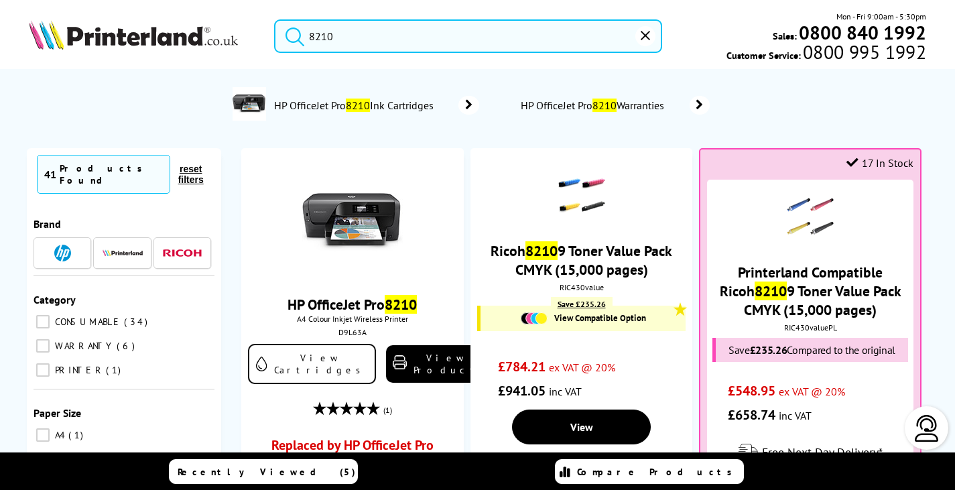
drag, startPoint x: 274, startPoint y: 29, endPoint x: 212, endPoint y: 66, distance: 72.1
click at [209, 63] on div "8210 Mon - Fri 9:00am - 5:30pm Sales: 0800 840 1992 Customer Service: 0800 995 …" at bounding box center [477, 39] width 955 height 59
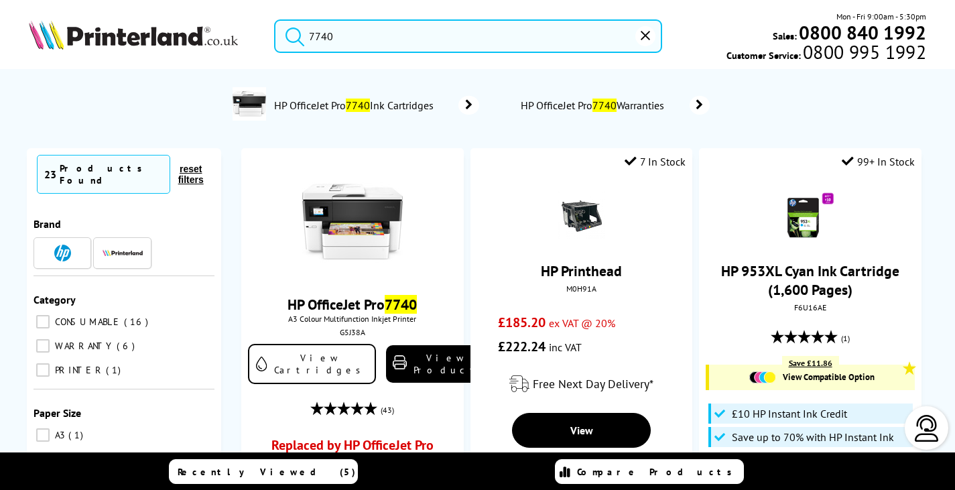
drag, startPoint x: 354, startPoint y: 34, endPoint x: 71, endPoint y: 23, distance: 283.0
click at [72, 30] on div "7740 Mon - Fri 9:00am - 5:30pm Sales: 0800 840 1992 Customer Service: 0800 995 …" at bounding box center [477, 39] width 955 height 59
type input "7740"
click at [146, 34] on img at bounding box center [133, 34] width 209 height 29
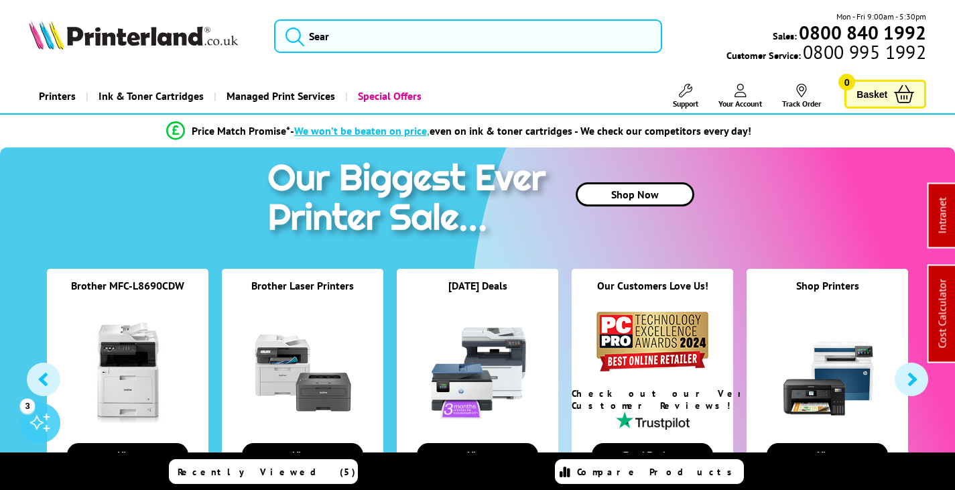
click at [691, 95] on link "Support" at bounding box center [685, 96] width 25 height 25
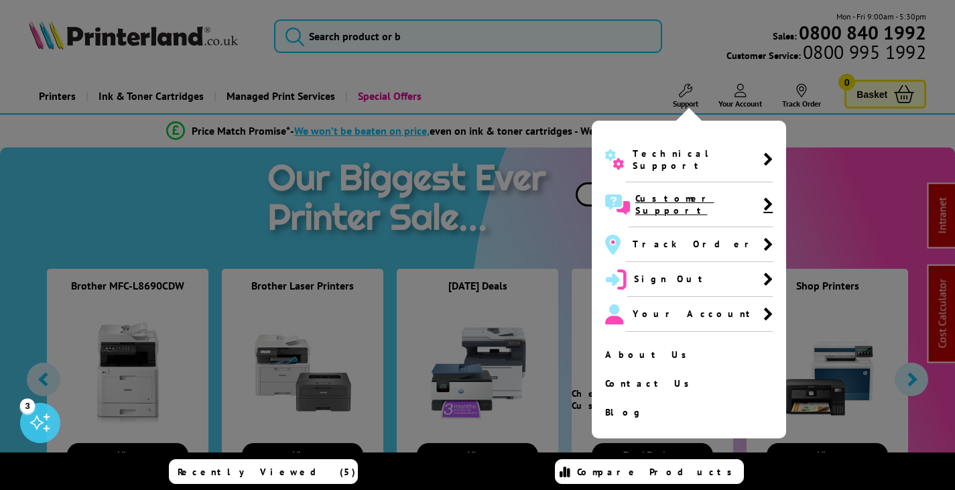
click at [663, 192] on span "Customer Support" at bounding box center [699, 204] width 128 height 24
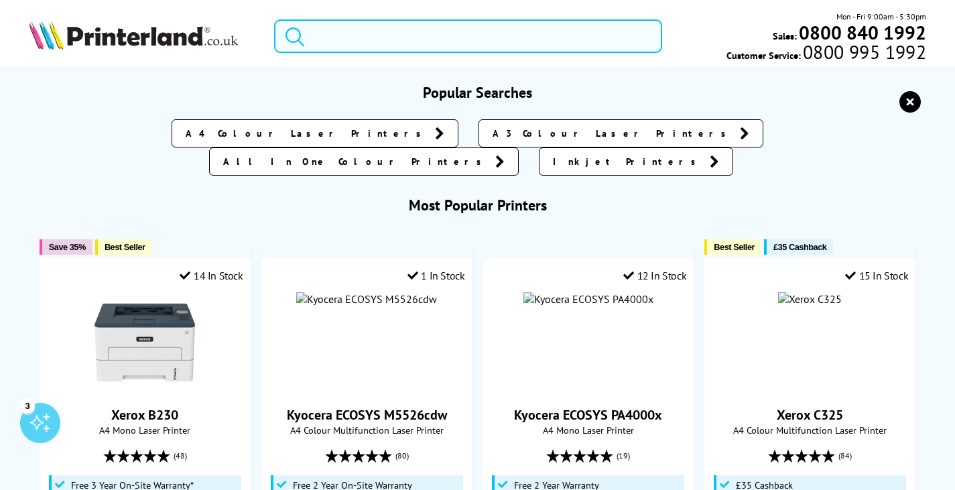
click at [422, 20] on input "search" at bounding box center [468, 36] width 388 height 34
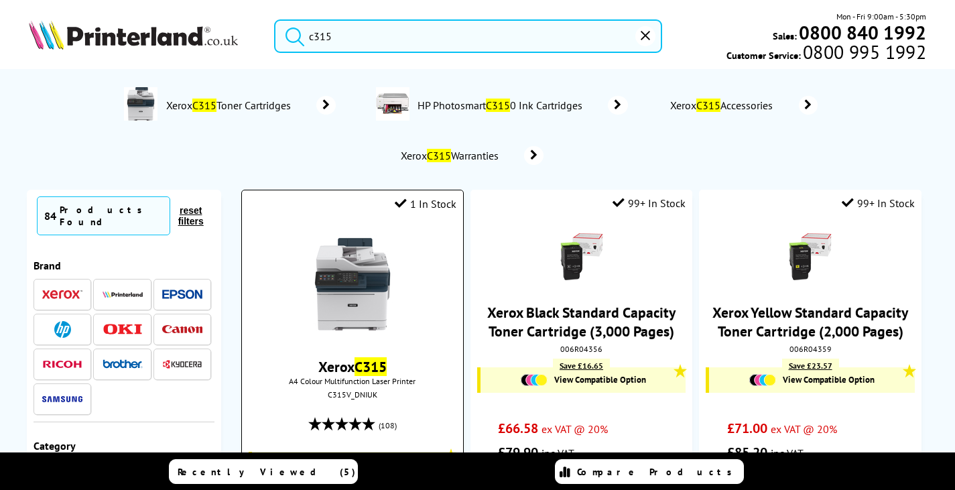
type input "c315"
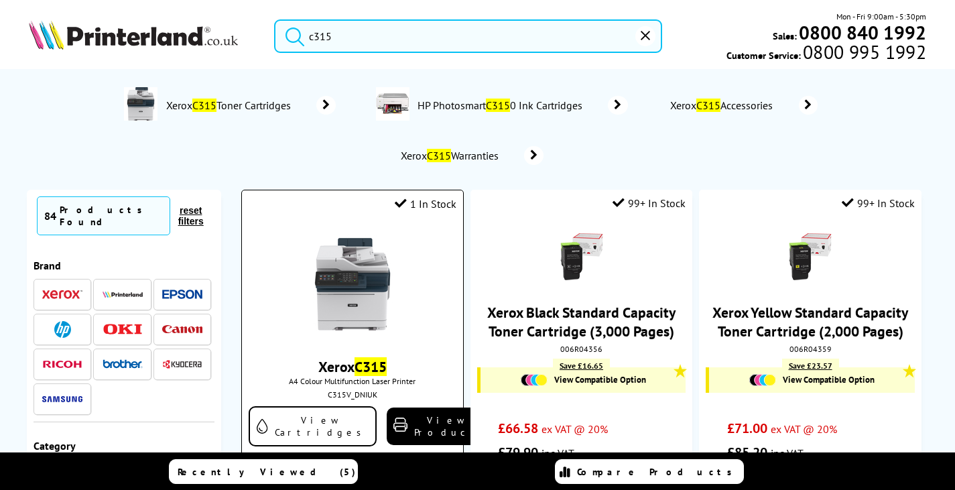
click at [333, 285] on img at bounding box center [352, 284] width 101 height 101
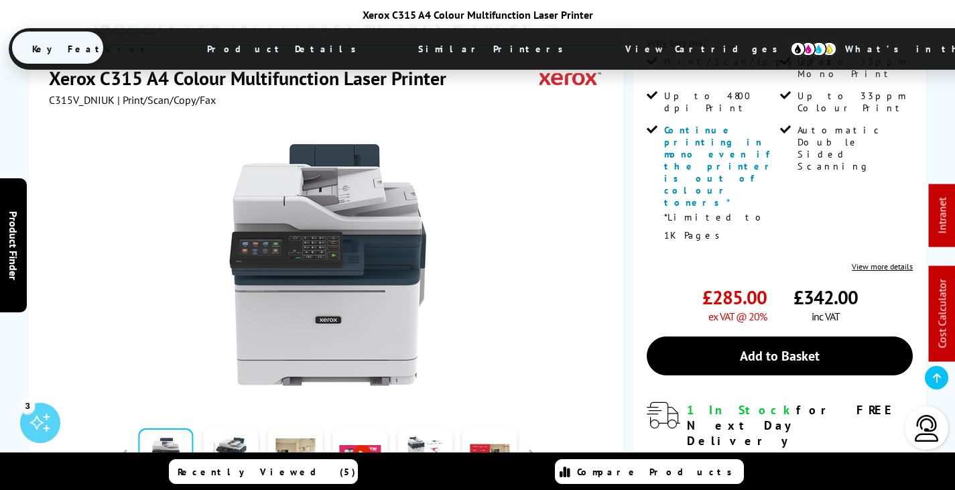
click at [605, 44] on span "View Cartridges" at bounding box center [707, 48] width 205 height 35
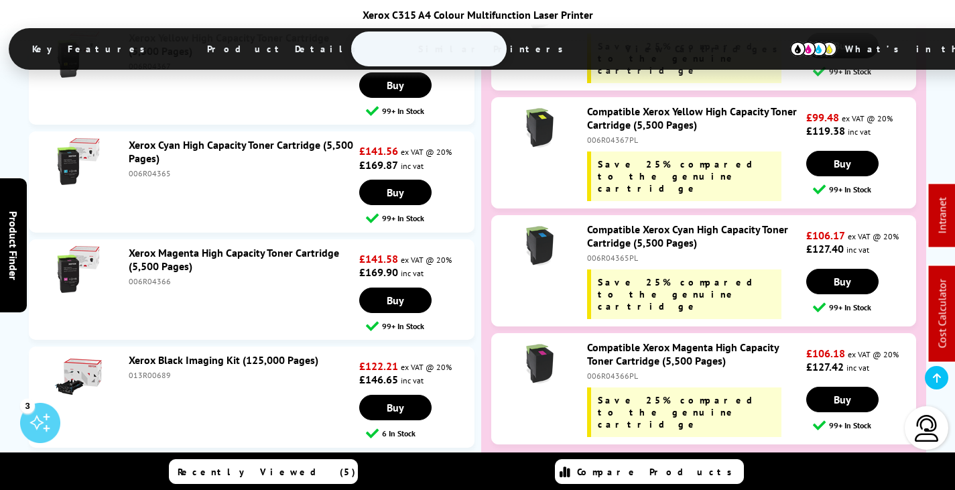
scroll to position [5890, 0]
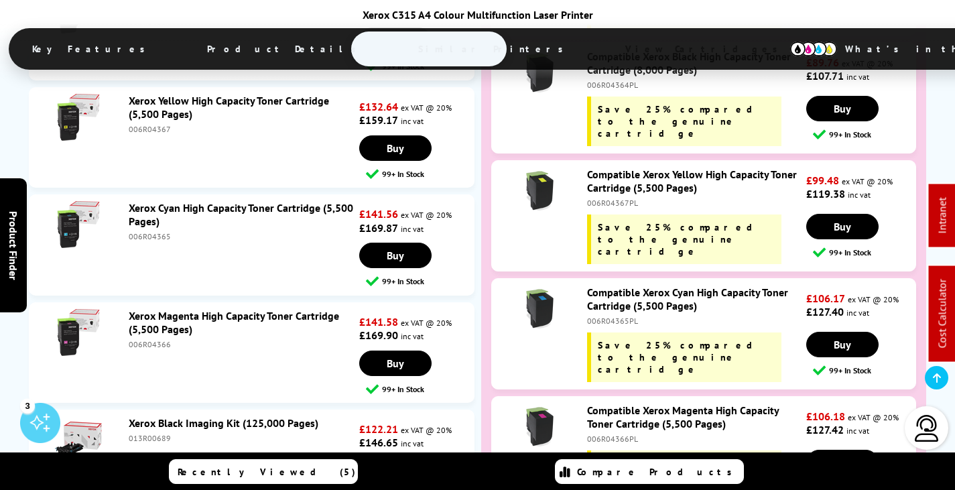
click at [86, 416] on img at bounding box center [78, 439] width 47 height 47
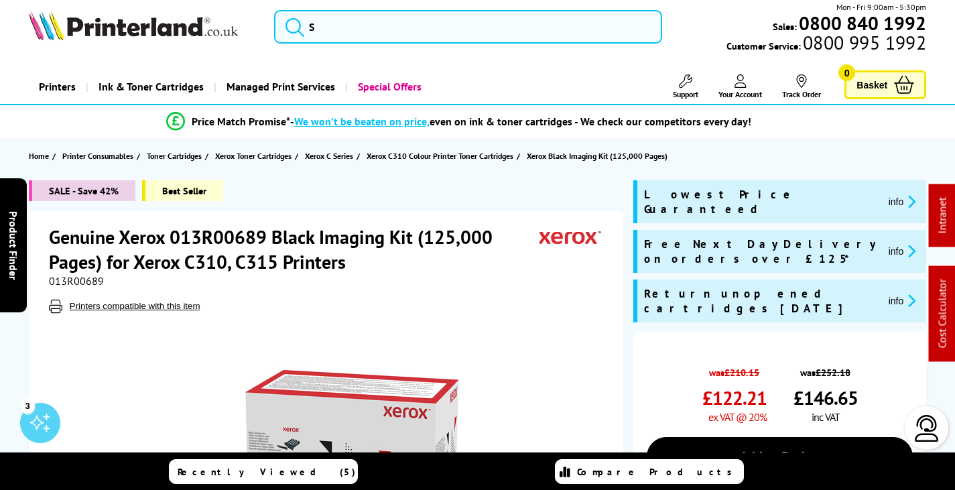
scroll to position [335, 0]
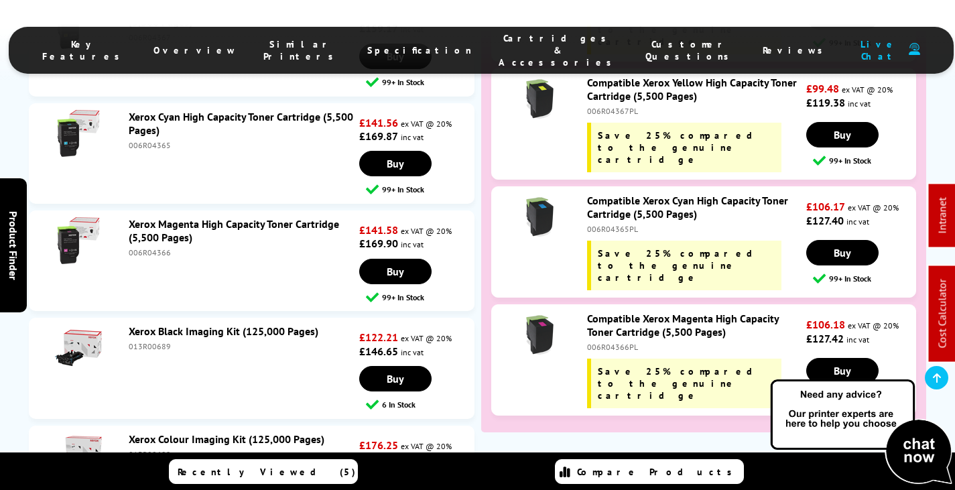
scroll to position [5893, 0]
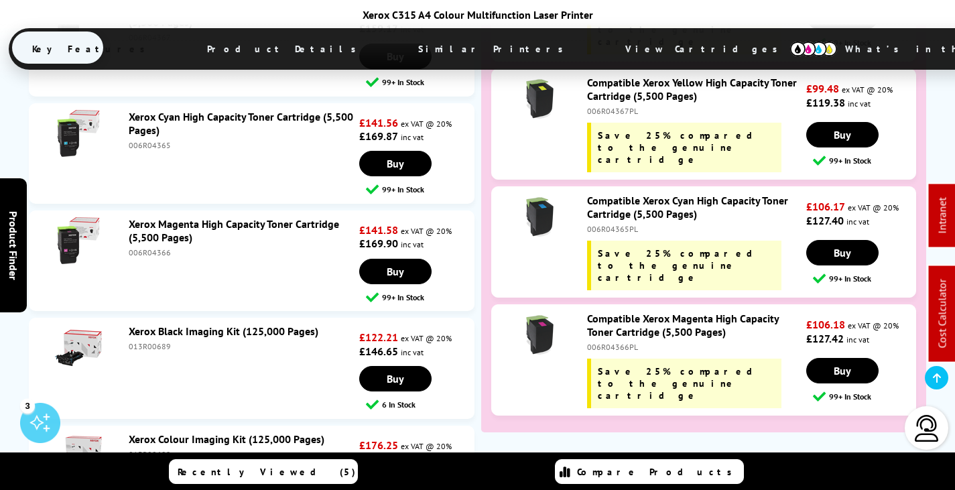
click at [206, 324] on link "Xerox Black Imaging Kit (125,000 Pages)" at bounding box center [224, 330] width 190 height 13
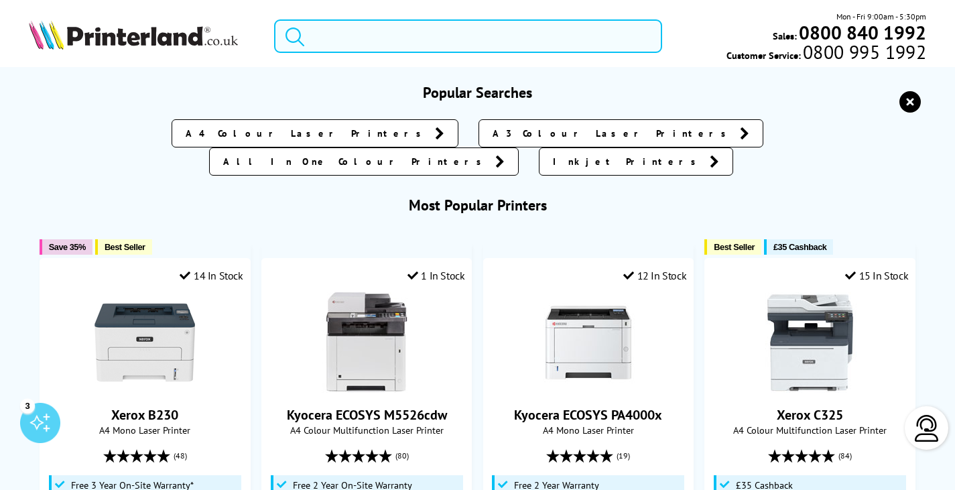
click at [412, 35] on input "search" at bounding box center [468, 36] width 388 height 34
paste input "006R04670"
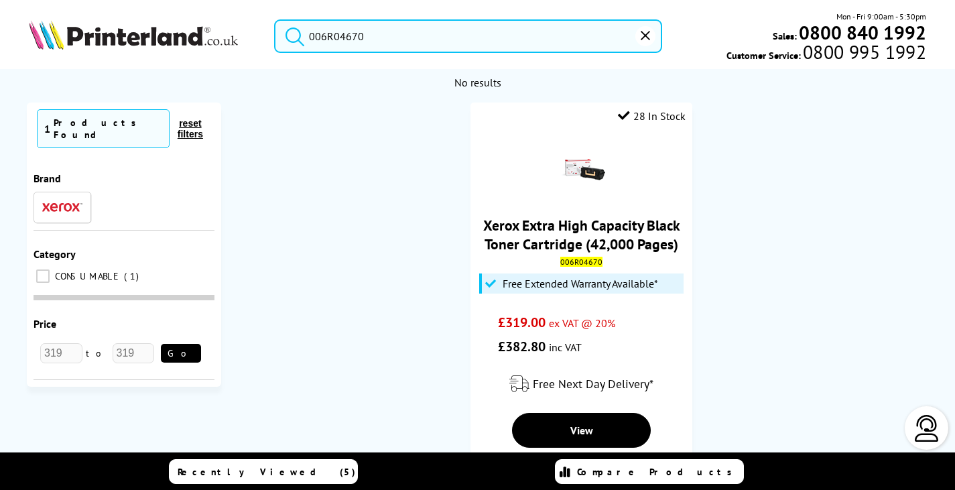
drag, startPoint x: 416, startPoint y: 47, endPoint x: 420, endPoint y: 41, distance: 7.2
click at [419, 41] on input "006R04670" at bounding box center [468, 36] width 388 height 34
drag, startPoint x: 418, startPoint y: 38, endPoint x: 168, endPoint y: 35, distance: 250.6
click at [167, 34] on div "006R04670 Mon - Fri 9:00am - 5:30pm Sales: 0800 840 1992 Customer Service: 0800…" at bounding box center [477, 39] width 955 height 59
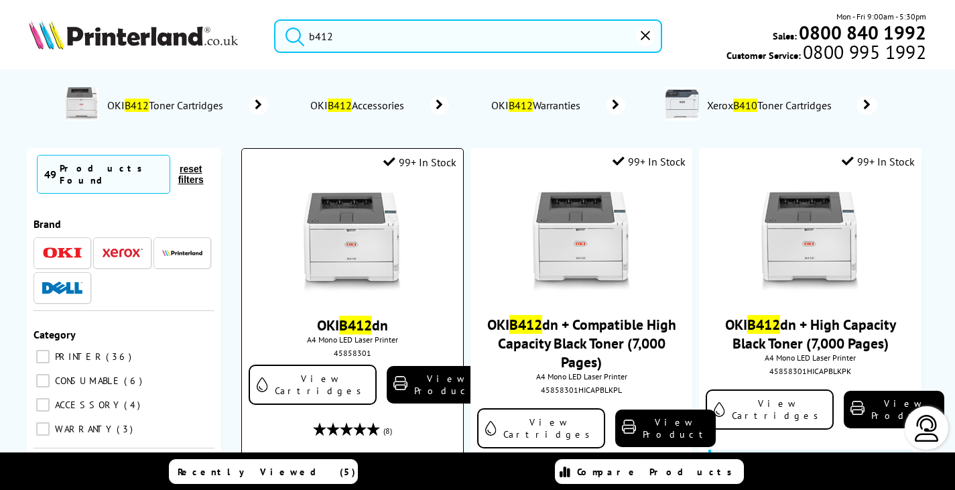
type input "b412"
click at [360, 289] on img at bounding box center [352, 242] width 101 height 101
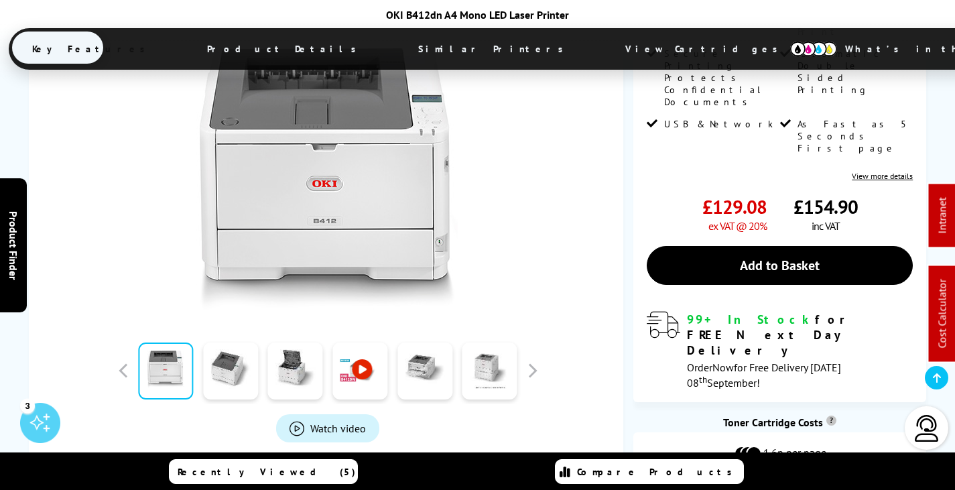
scroll to position [402, 0]
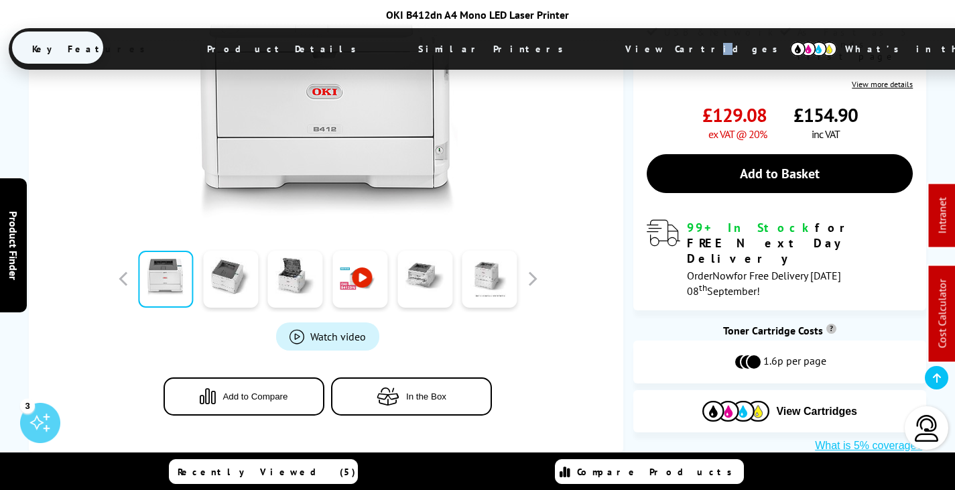
click at [605, 45] on span "View Cartridges" at bounding box center [707, 48] width 205 height 35
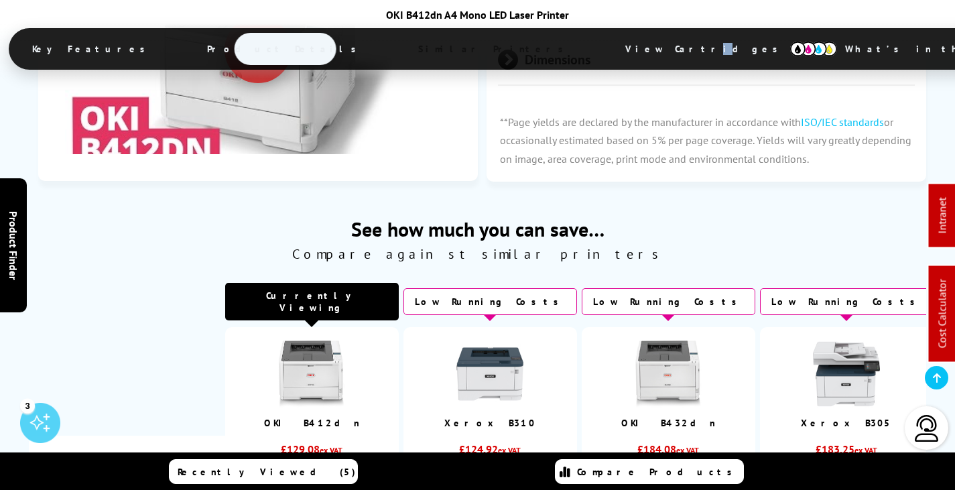
scroll to position [0, 0]
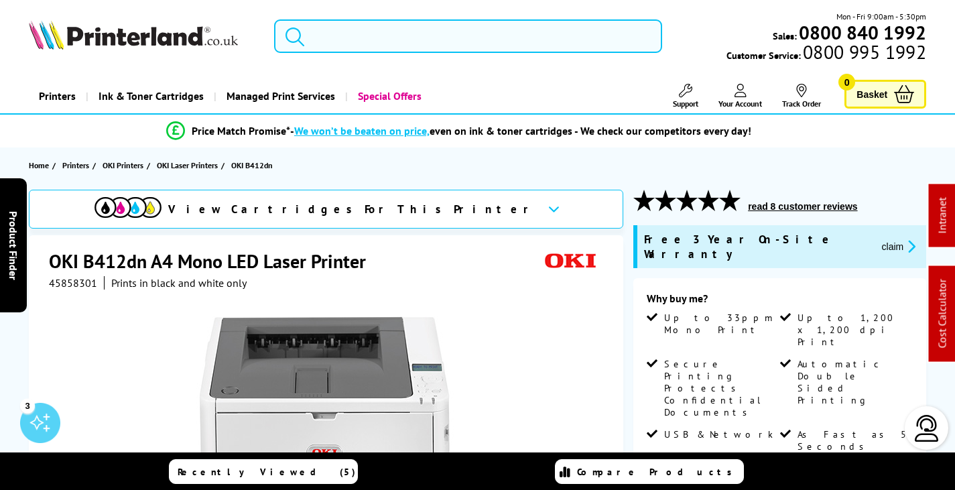
click at [354, 34] on input "search" at bounding box center [468, 36] width 388 height 34
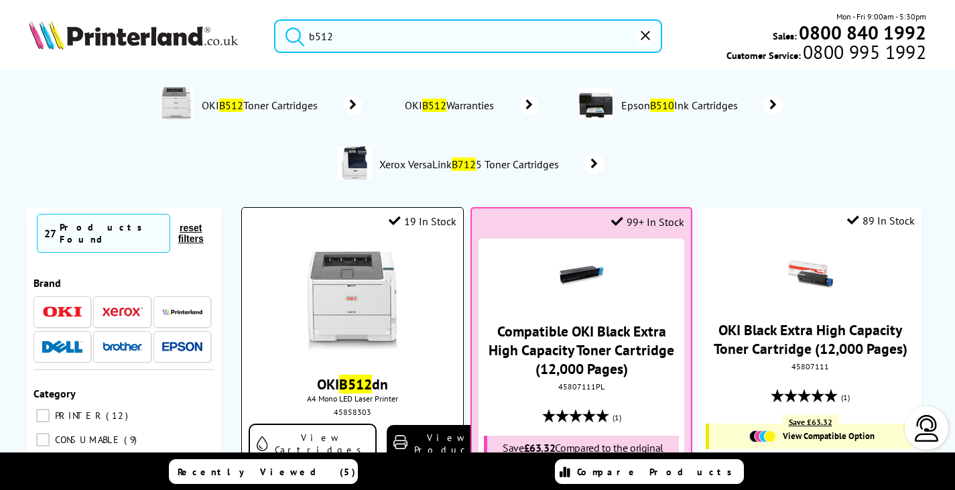
type input "b512"
click at [340, 318] on img at bounding box center [352, 301] width 101 height 101
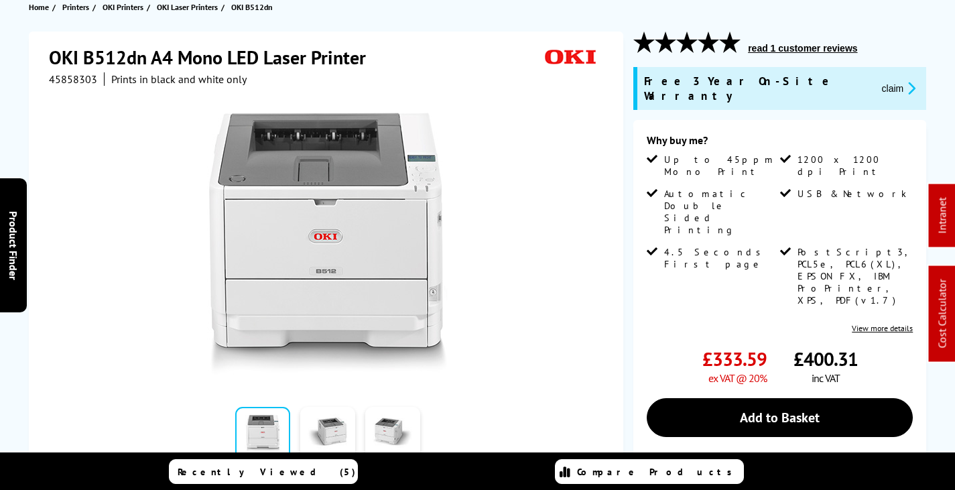
scroll to position [469, 0]
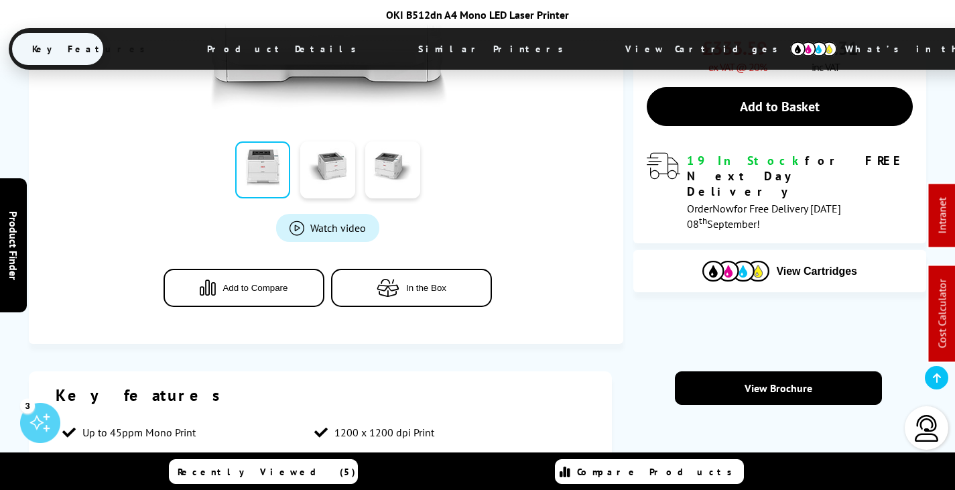
click at [605, 42] on span "View Cartridges" at bounding box center [707, 48] width 205 height 35
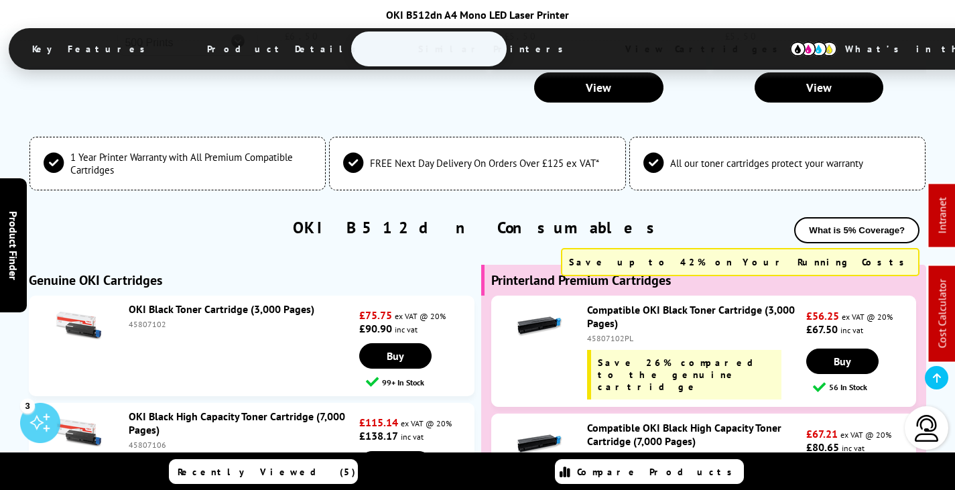
scroll to position [3318, 0]
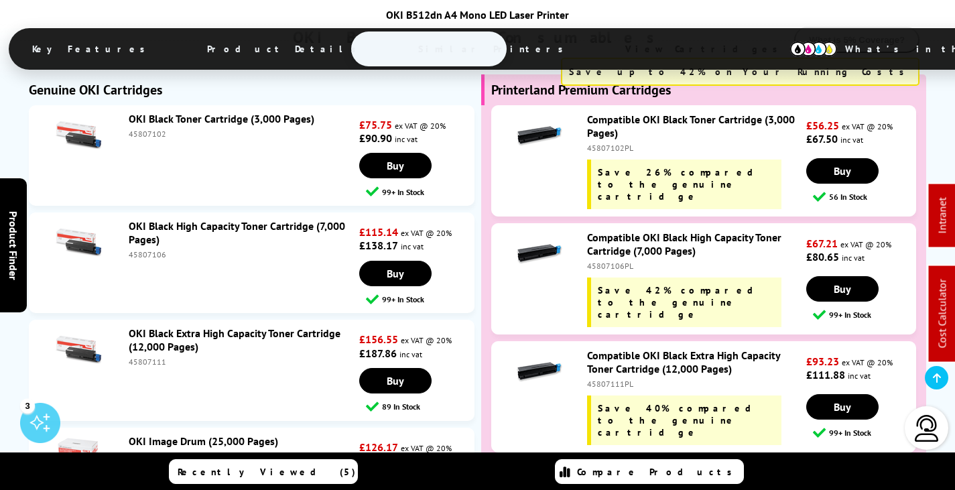
click at [612, 379] on div "45807111PL" at bounding box center [695, 384] width 216 height 10
copy div "45807111PL"
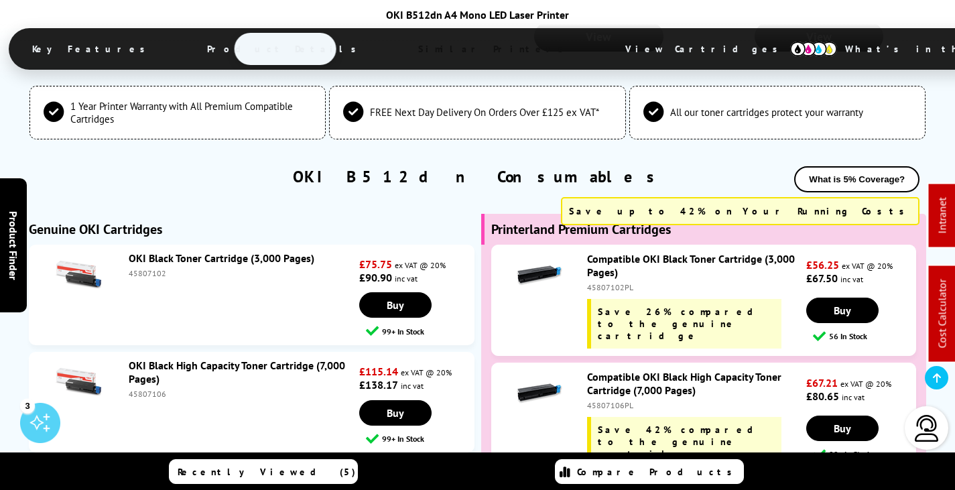
scroll to position [0, 0]
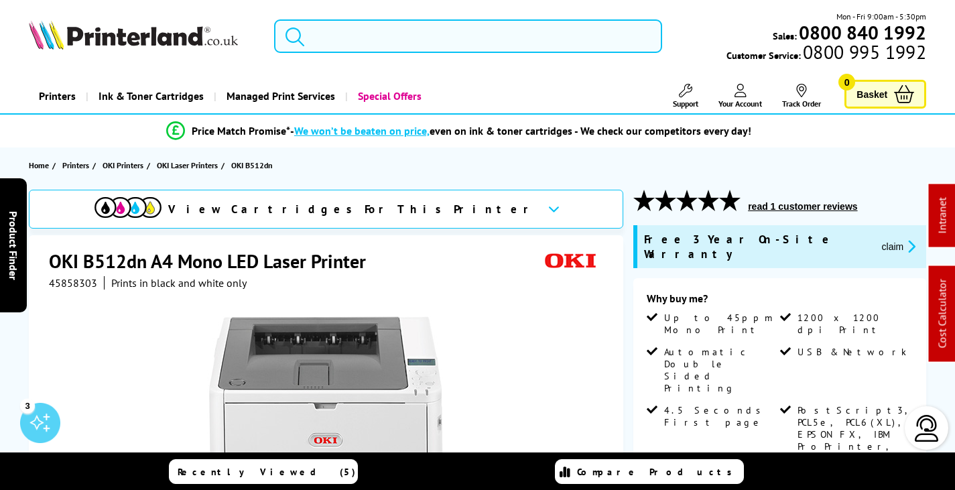
click at [369, 38] on input "search" at bounding box center [468, 36] width 388 height 34
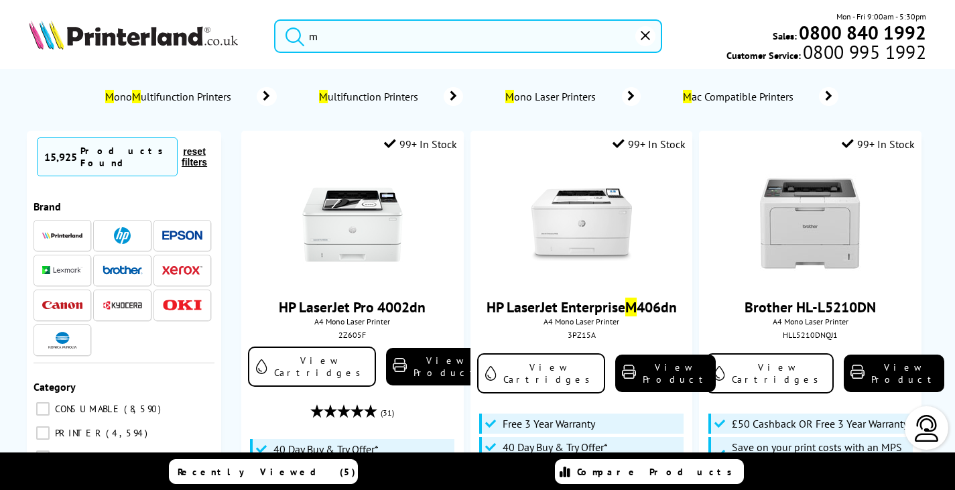
type input "ma"
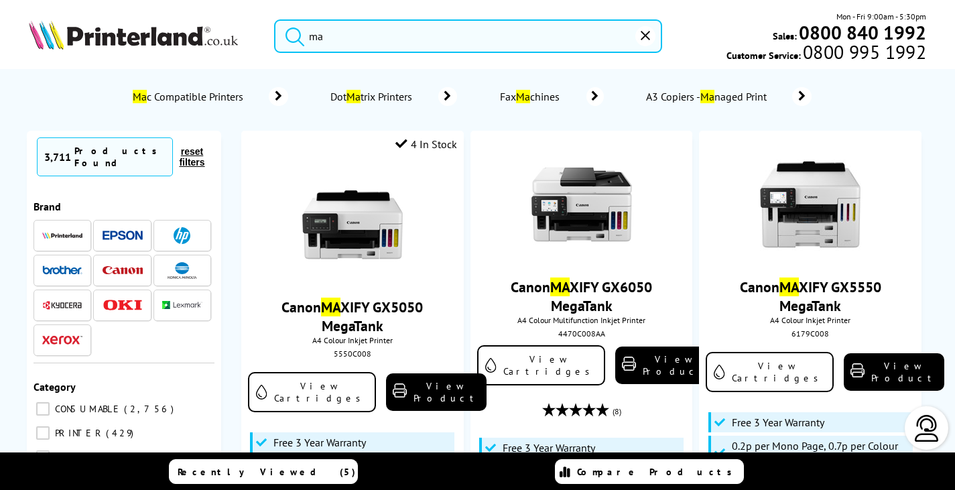
drag, startPoint x: 330, startPoint y: 38, endPoint x: 241, endPoint y: 46, distance: 90.2
click at [241, 46] on div "ma Mon - Fri 9:00am - 5:30pm Sales: 0800 840 1992 Customer Service: 0800 995 19…" at bounding box center [477, 39] width 955 height 59
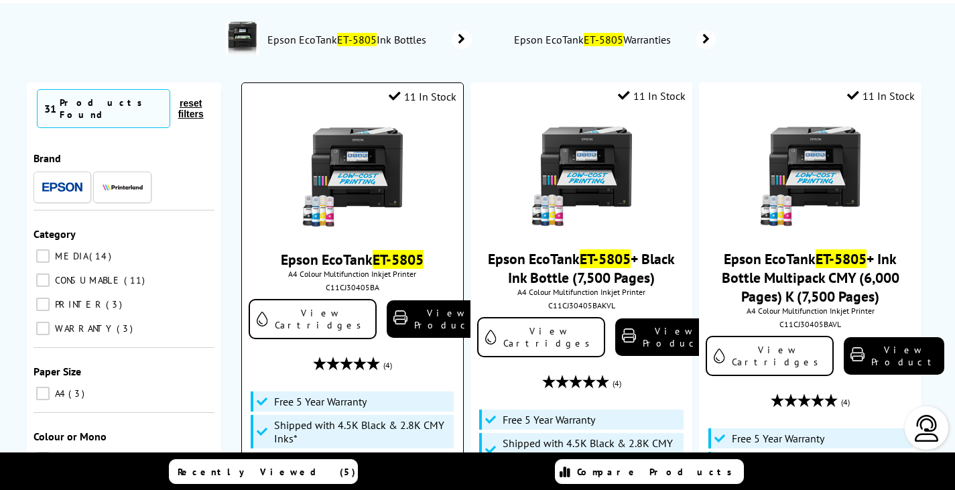
scroll to position [201, 0]
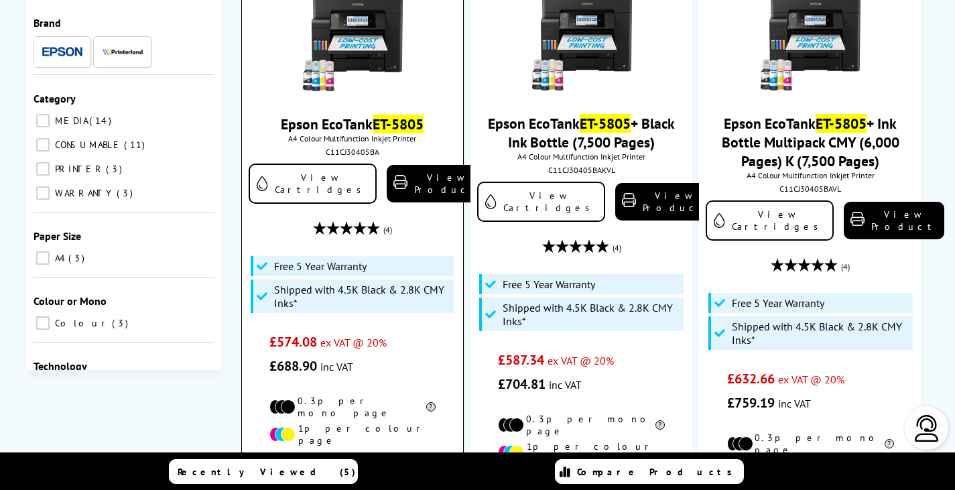
type input "et-5805"
click at [361, 46] on img at bounding box center [352, 41] width 101 height 101
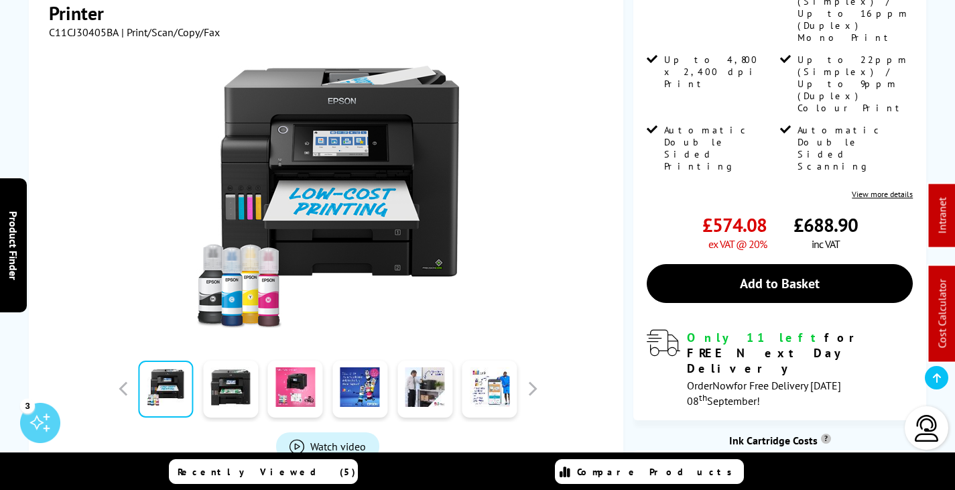
scroll to position [469, 0]
